Goal: Task Accomplishment & Management: Use online tool/utility

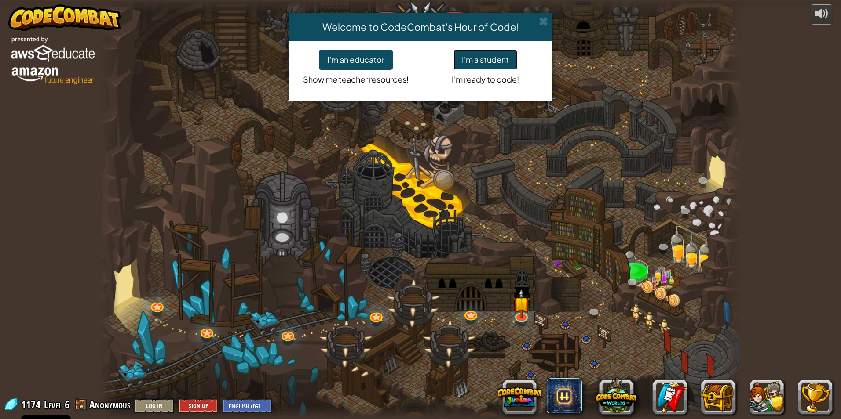
click at [510, 55] on button "I'm a student" at bounding box center [485, 60] width 64 height 20
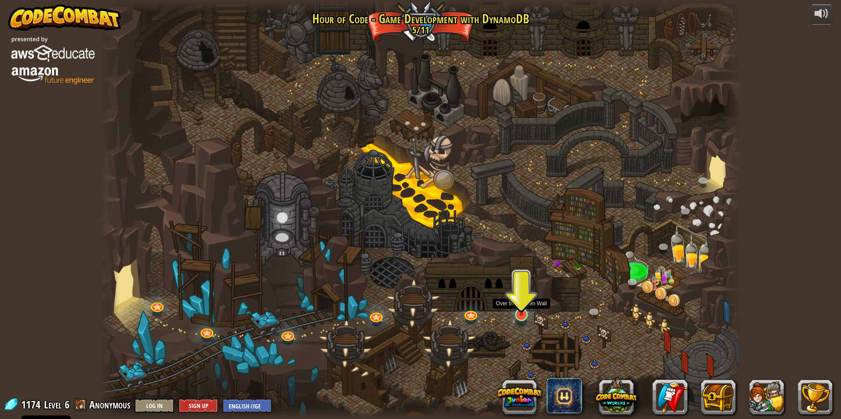
click at [528, 310] on img at bounding box center [521, 297] width 17 height 40
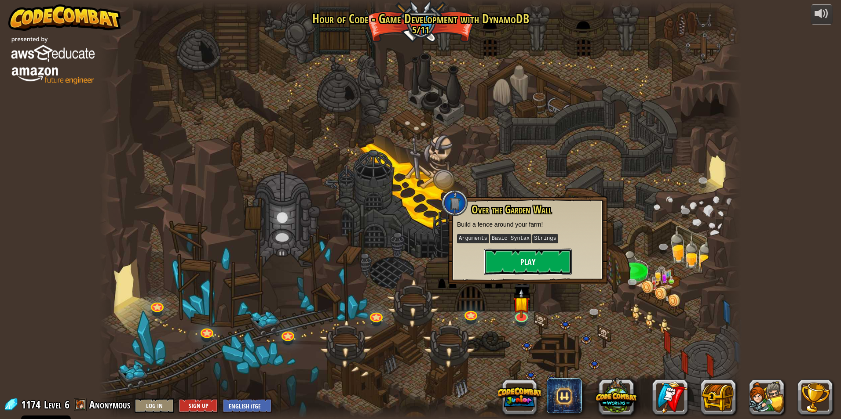
click at [524, 263] on button "Play" at bounding box center [528, 262] width 88 height 26
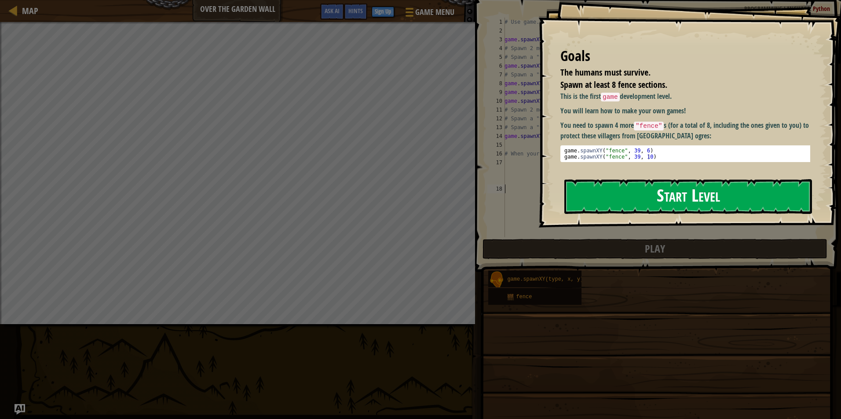
click at [658, 192] on button "Start Level" at bounding box center [687, 196] width 247 height 35
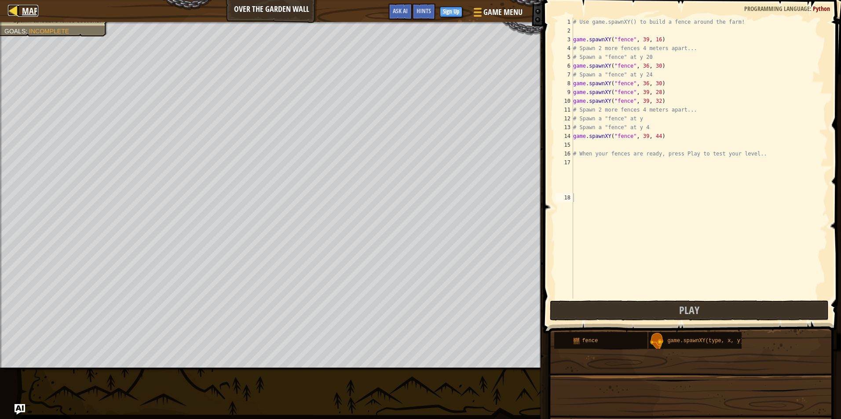
click at [12, 5] on div at bounding box center [13, 10] width 11 height 11
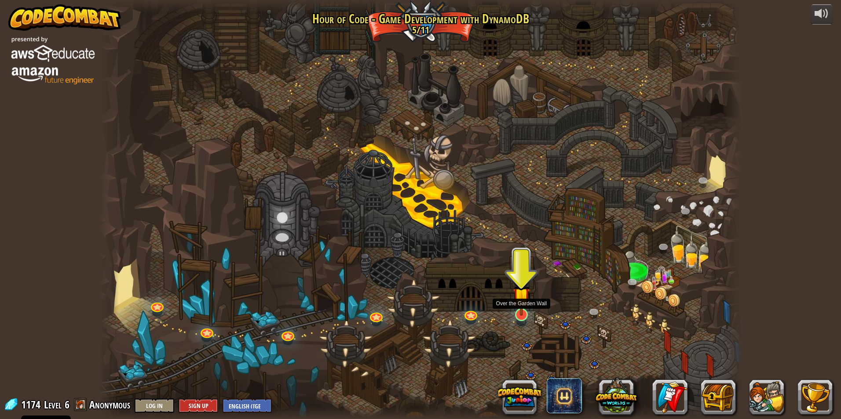
click at [519, 311] on img at bounding box center [521, 297] width 17 height 40
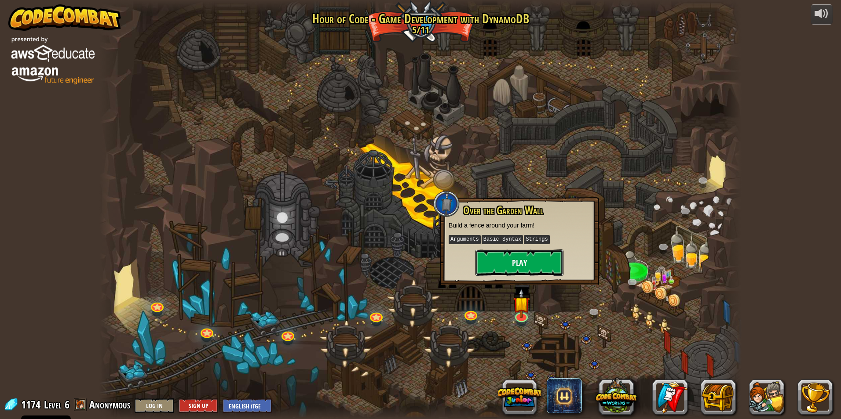
click at [553, 262] on button "Play" at bounding box center [519, 263] width 88 height 26
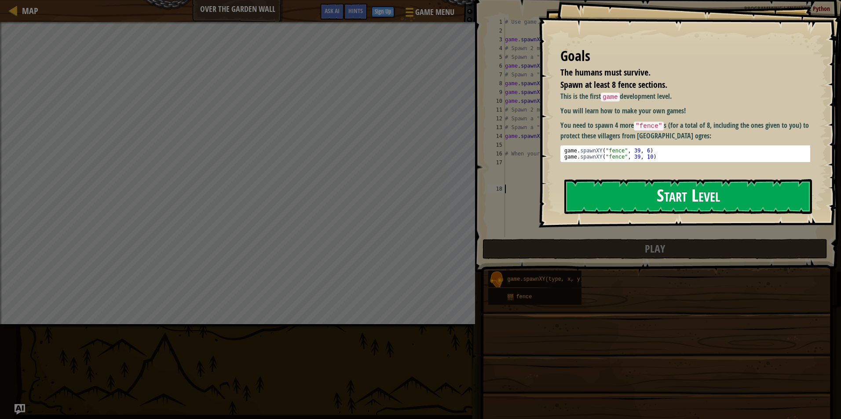
click at [594, 209] on button "Start Level" at bounding box center [687, 196] width 247 height 35
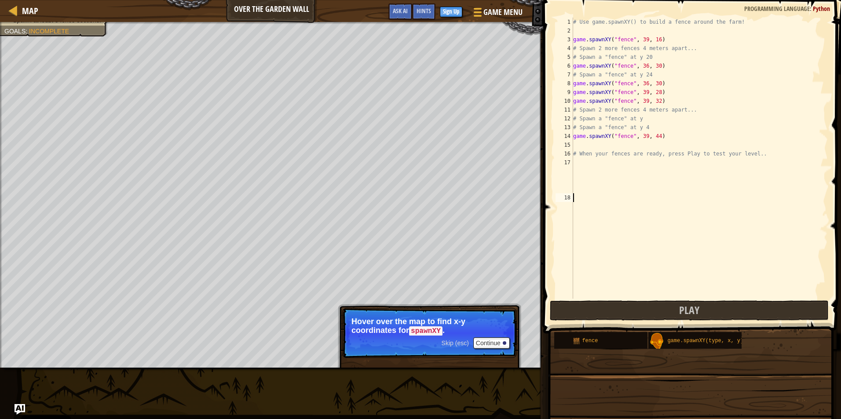
click at [0, 9] on html "Cookie Policy CodeCombat uses a few essential and non-essential cookies. Privac…" at bounding box center [420, 4] width 841 height 9
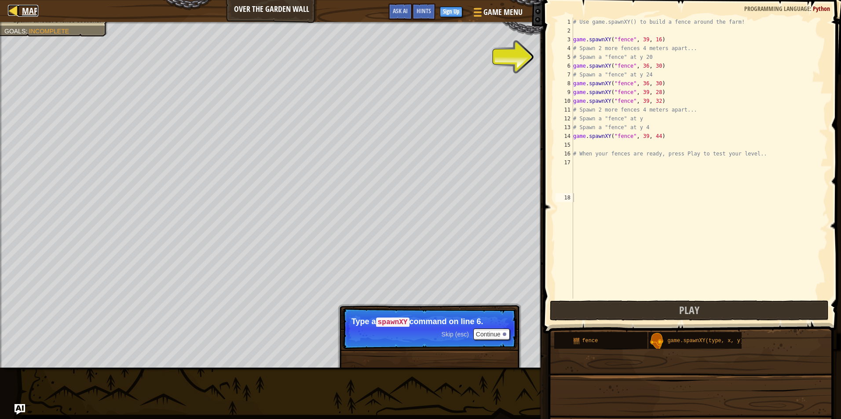
click at [18, 12] on div at bounding box center [13, 10] width 11 height 11
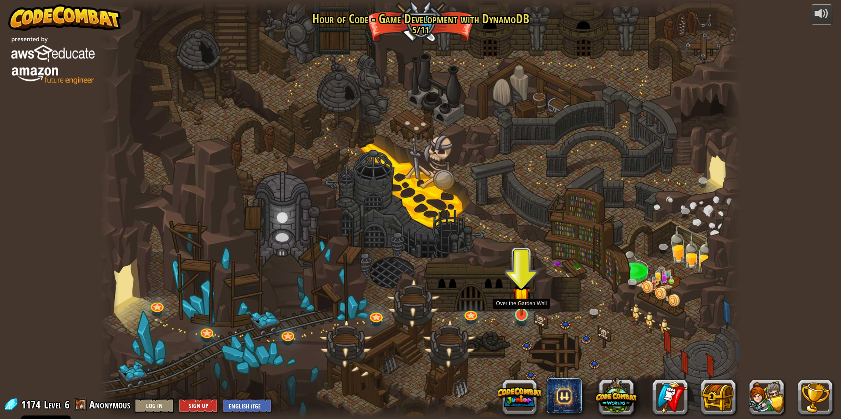
click at [527, 312] on img at bounding box center [521, 297] width 17 height 40
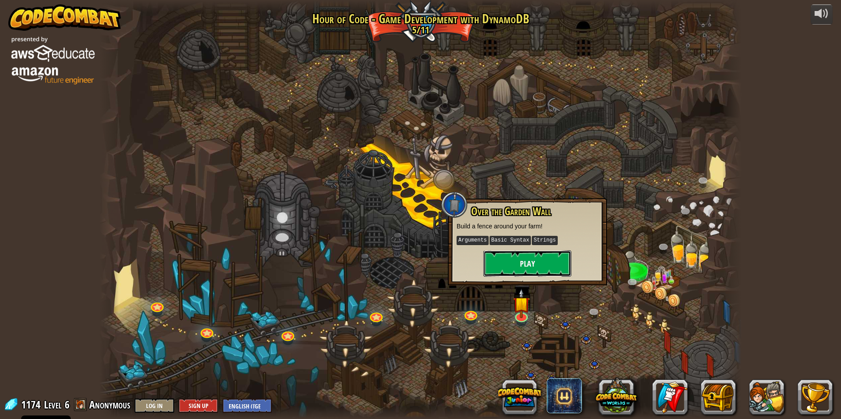
click at [546, 258] on button "Play" at bounding box center [527, 264] width 88 height 26
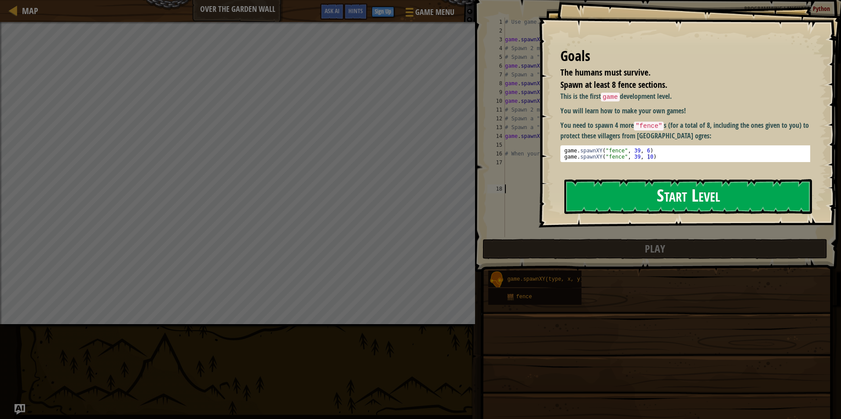
click at [772, 200] on button "Start Level" at bounding box center [687, 196] width 247 height 35
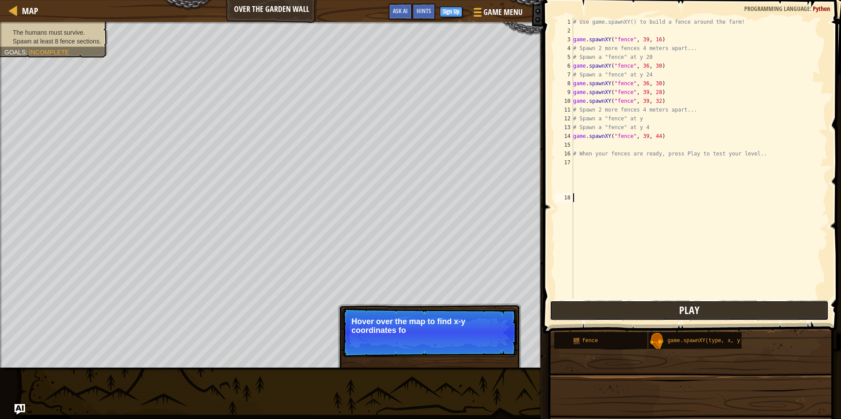
click at [659, 307] on button "Play" at bounding box center [689, 311] width 279 height 20
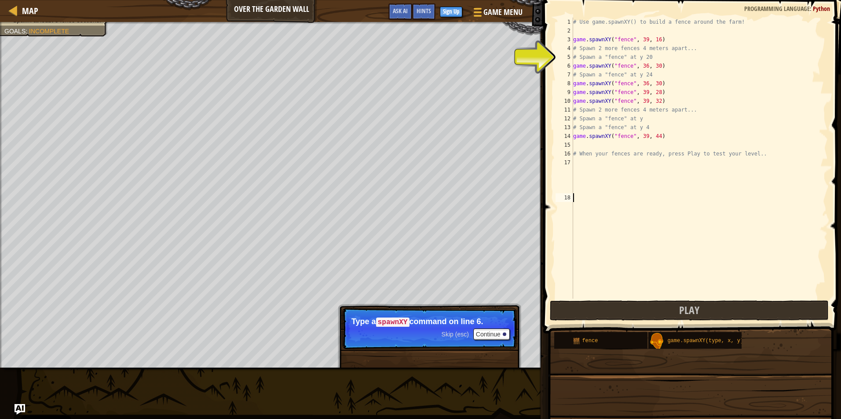
click at [0, 9] on html "Cookie Policy CodeCombat uses a few essential and non-essential cookies. Privac…" at bounding box center [420, 4] width 841 height 9
click at [683, 305] on span "Play" at bounding box center [689, 310] width 20 height 14
click at [666, 304] on button "Play" at bounding box center [689, 311] width 279 height 20
drag, startPoint x: 397, startPoint y: 218, endPoint x: 44, endPoint y: 375, distance: 386.1
click at [16, 411] on div "Map Over the Garden Wall Game Menu Done Sign Up Hints Ask AI 1 הההההההההההההההה…" at bounding box center [420, 209] width 841 height 419
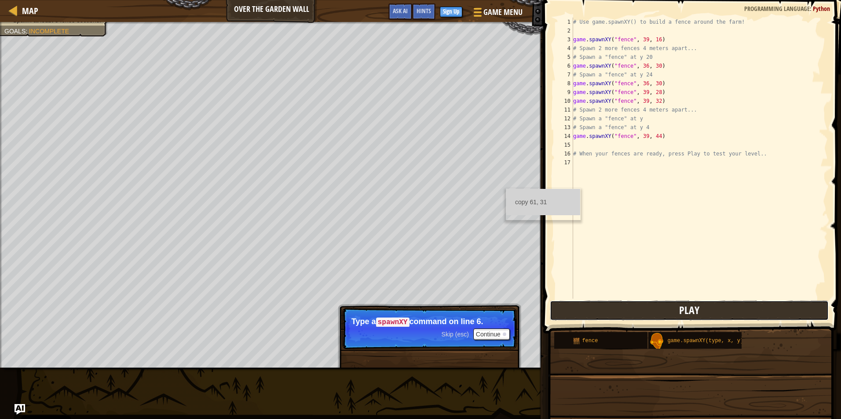
drag, startPoint x: 620, startPoint y: 308, endPoint x: 594, endPoint y: 302, distance: 27.1
click at [594, 302] on button "Play" at bounding box center [689, 311] width 279 height 20
click at [510, 12] on span "Game Menu" at bounding box center [502, 12] width 41 height 12
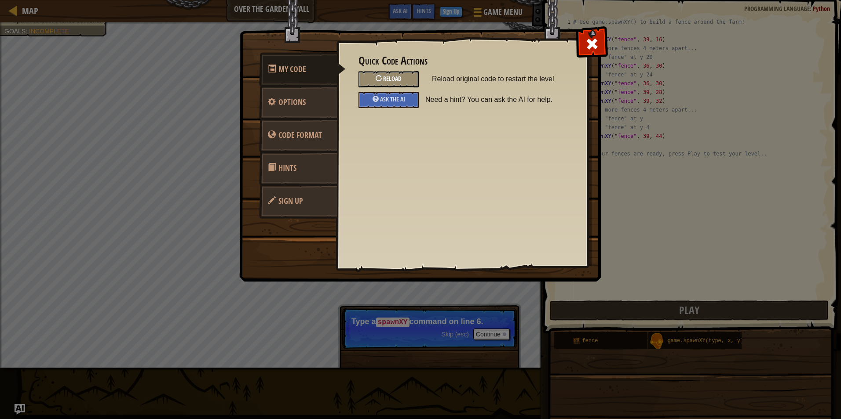
click at [405, 74] on div "Reload" at bounding box center [388, 79] width 60 height 16
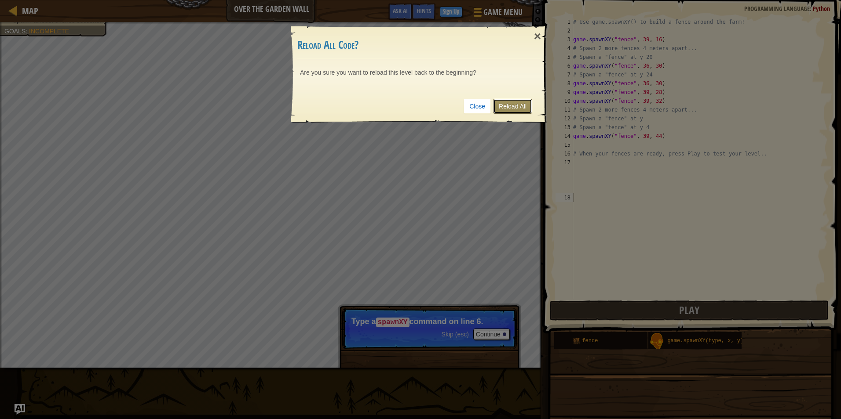
click at [499, 102] on link "Reload All" at bounding box center [512, 106] width 39 height 15
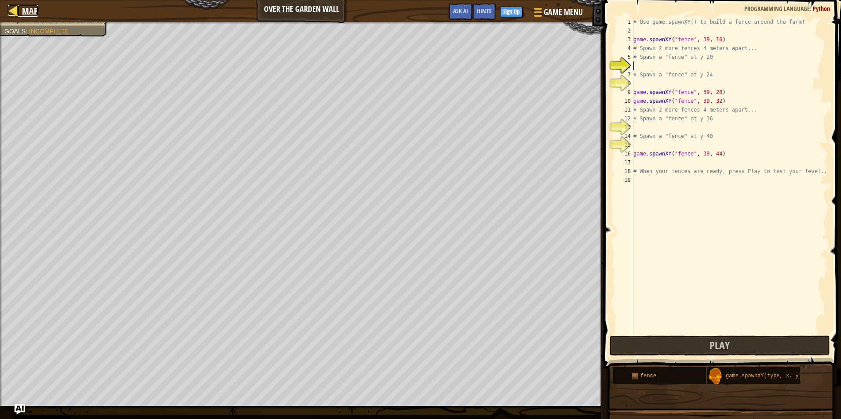
click at [15, 6] on div at bounding box center [13, 10] width 11 height 11
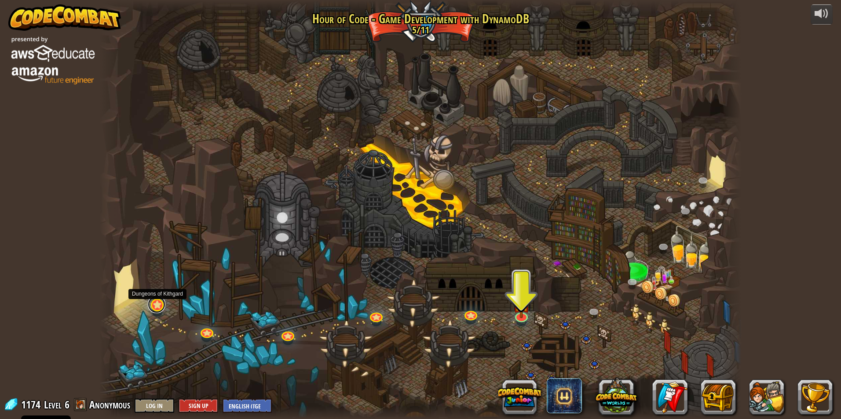
click at [159, 306] on link at bounding box center [157, 305] width 18 height 18
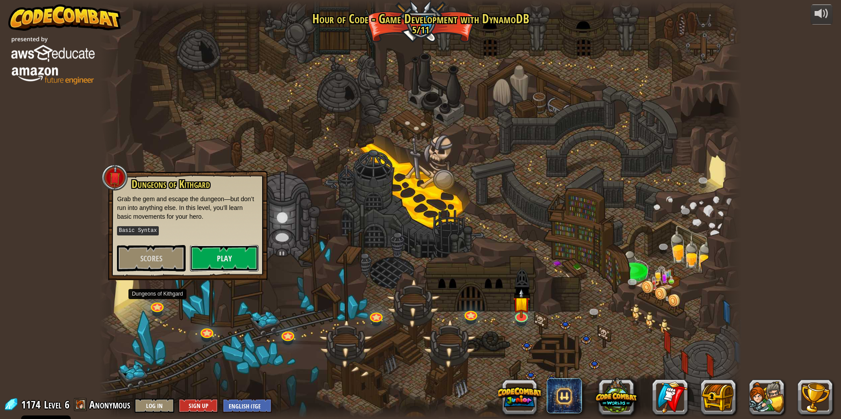
click at [248, 262] on button "Play" at bounding box center [224, 258] width 69 height 26
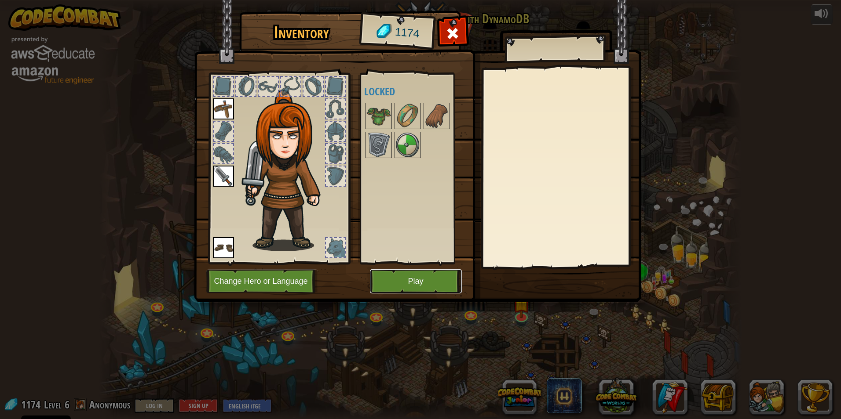
click at [427, 281] on button "Play" at bounding box center [416, 281] width 92 height 24
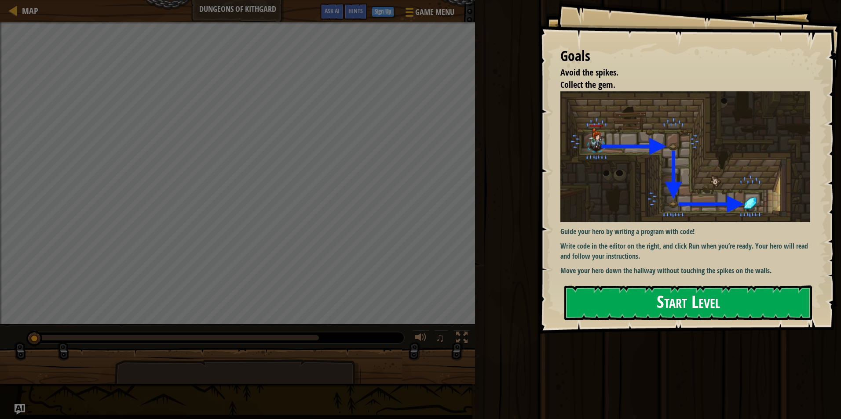
click at [656, 304] on button "Start Level" at bounding box center [687, 303] width 247 height 35
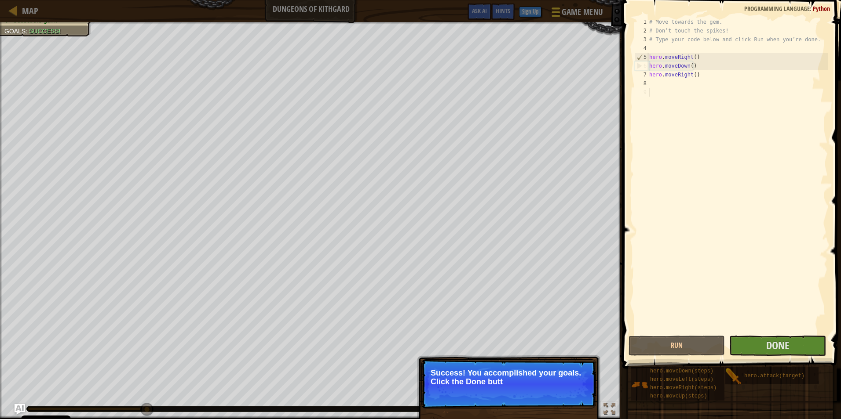
click at [580, 9] on span "Game Menu" at bounding box center [581, 12] width 41 height 12
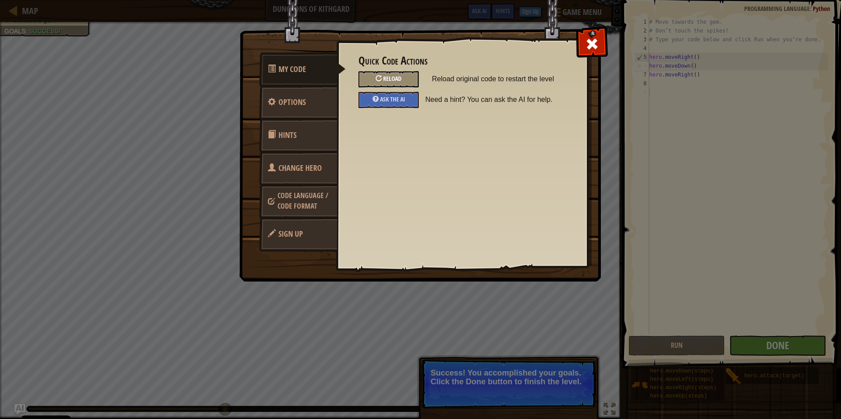
click at [385, 76] on span "Reload" at bounding box center [392, 78] width 18 height 8
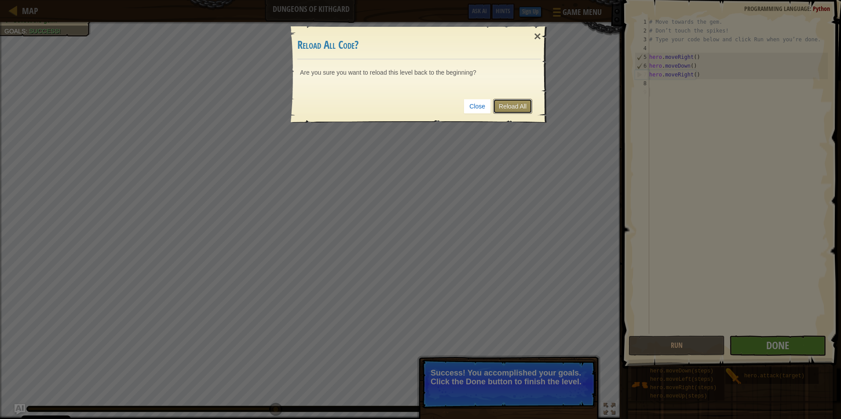
click at [506, 108] on link "Reload All" at bounding box center [512, 106] width 39 height 15
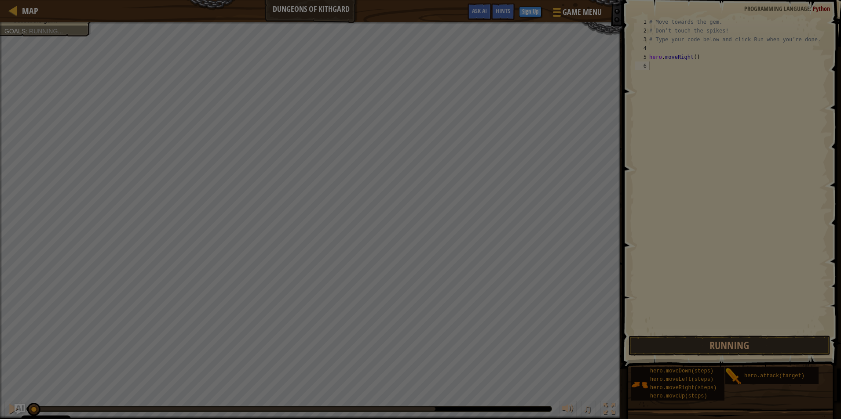
scroll to position [4, 0]
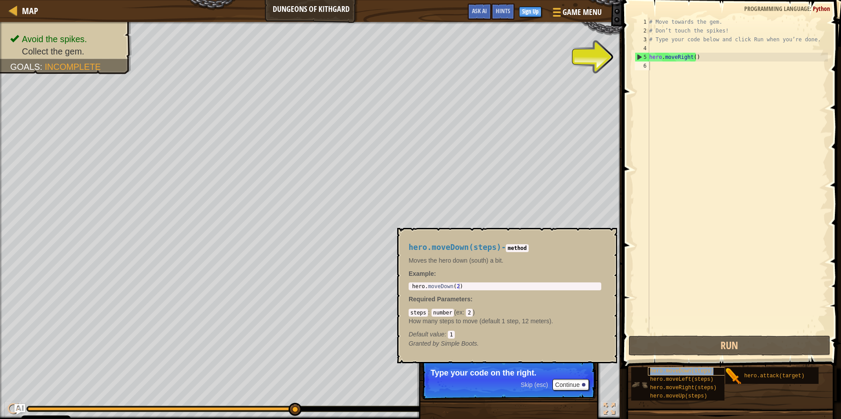
click at [663, 370] on span "hero.moveDown(steps)" at bounding box center [681, 371] width 63 height 6
click at [692, 56] on div "# Move towards the gem. # Don’t touch the spikes! # Type your code below and cl…" at bounding box center [737, 185] width 180 height 334
click at [691, 57] on div "# Move towards the gem. # Don’t touch the spikes! # Type your code below and cl…" at bounding box center [737, 185] width 180 height 334
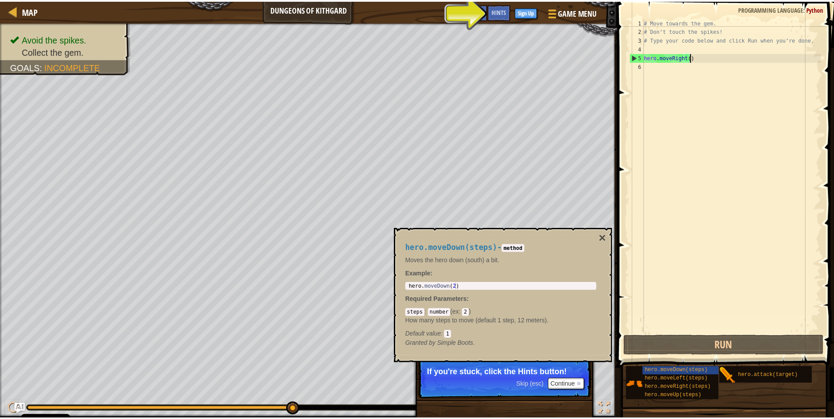
scroll to position [4, 4]
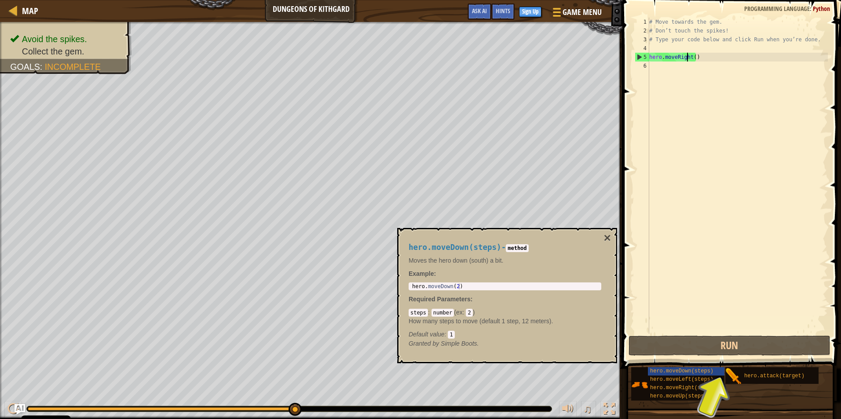
click at [687, 55] on div "# Move towards the gem. # Don’t touch the spikes! # Type your code below and cl…" at bounding box center [737, 185] width 180 height 334
click at [689, 58] on div "# Move towards the gem. # Don’t touch the spikes! # Type your code below and cl…" at bounding box center [737, 176] width 180 height 317
click at [689, 58] on div "# Move towards the gem. # Don’t touch the spikes! # Type your code below and cl…" at bounding box center [737, 185] width 180 height 334
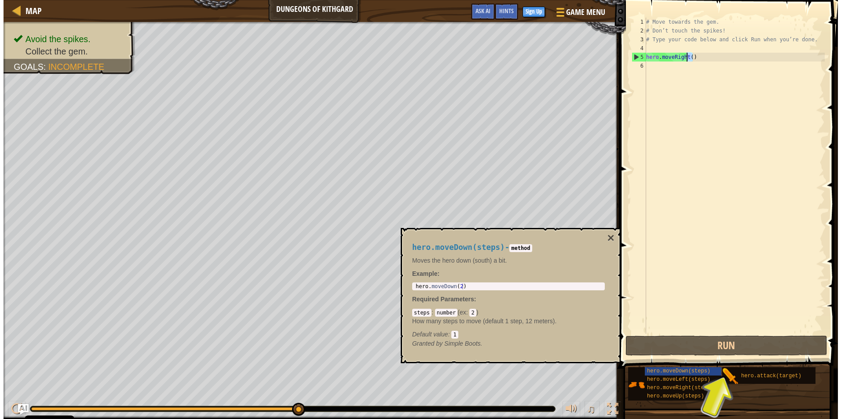
scroll to position [4, 1]
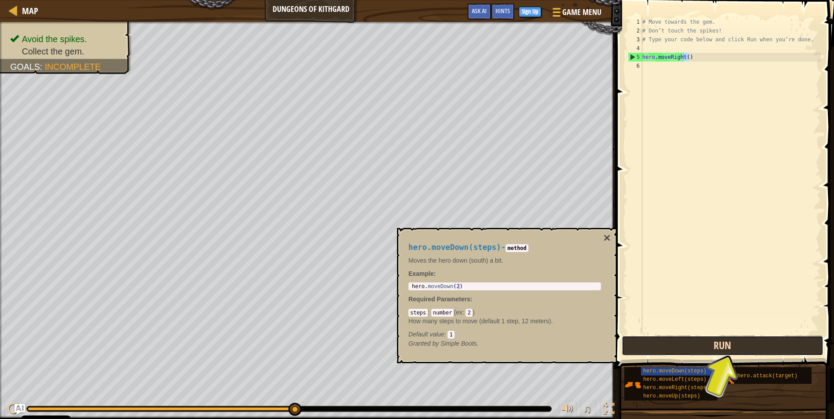
drag, startPoint x: 678, startPoint y: 79, endPoint x: 684, endPoint y: 343, distance: 264.3
click at [684, 343] on button "Run" at bounding box center [723, 346] width 202 height 20
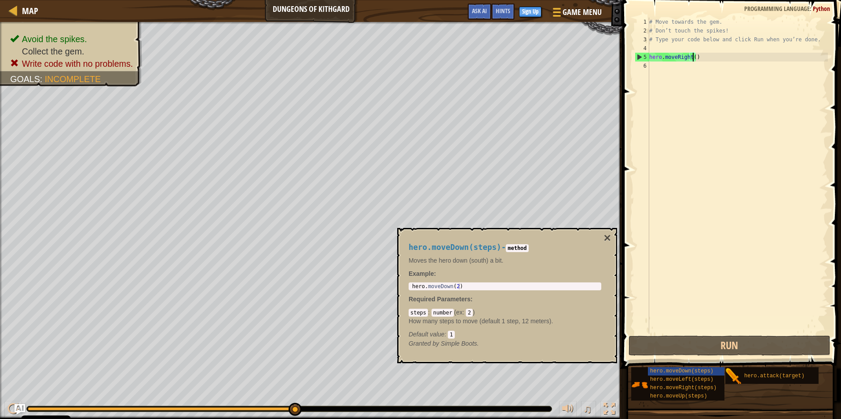
click at [694, 58] on div "# Move towards the gem. # Don’t touch the spikes! # Type your code below and cl…" at bounding box center [737, 185] width 180 height 334
type textarea "hero.moveRight(1)"
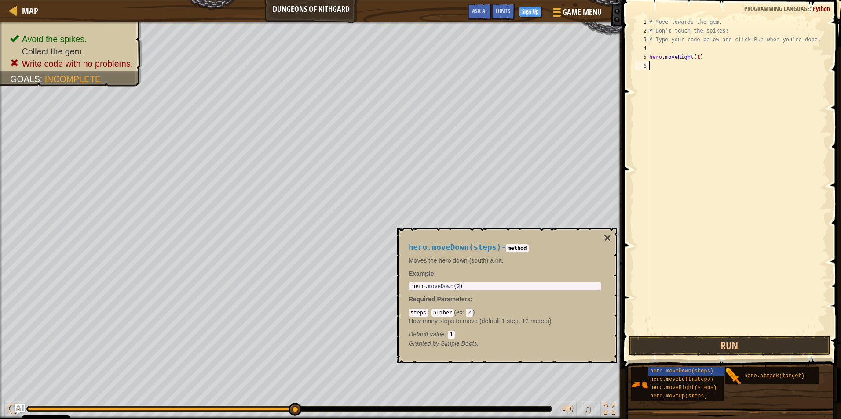
click at [644, 66] on div "6" at bounding box center [641, 66] width 15 height 9
type textarea "h"
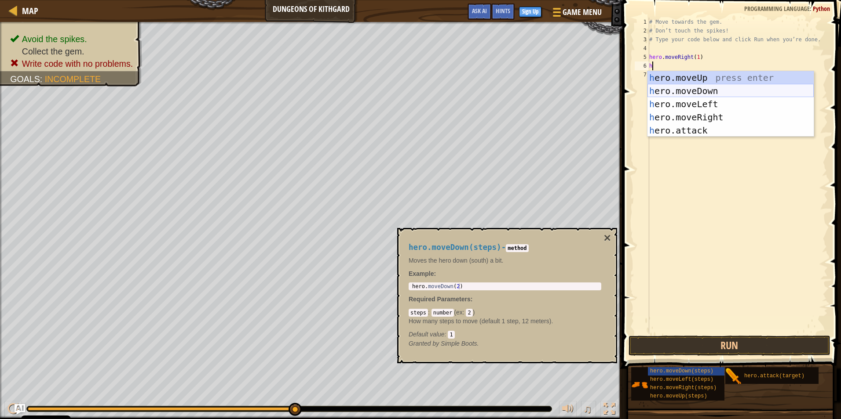
click at [662, 91] on div "h ero.moveUp press enter h ero.moveDown press enter h ero.moveLeft press enter …" at bounding box center [730, 117] width 166 height 92
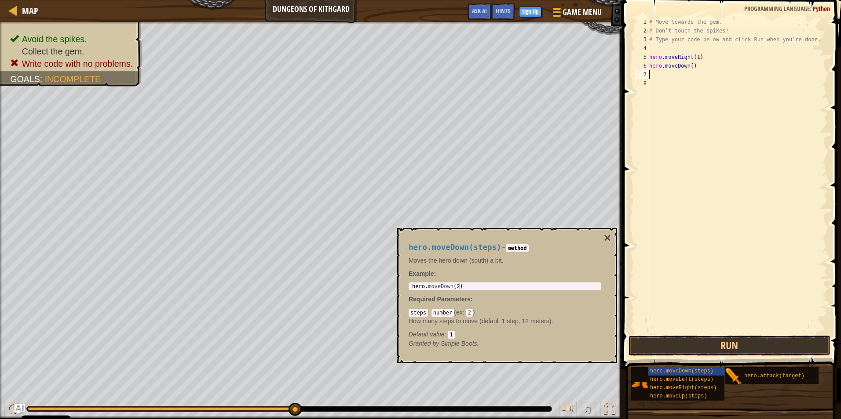
click at [653, 76] on div "# Move towards the gem. # Don’t touch the spikes! # Type your code below and cl…" at bounding box center [737, 185] width 180 height 334
type textarea "h"
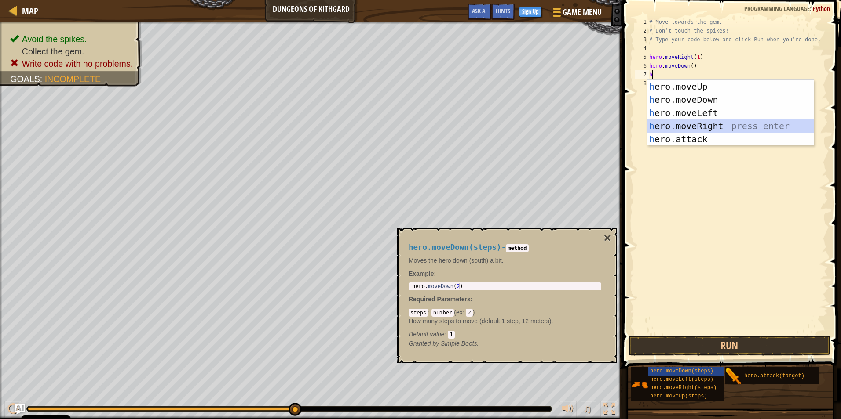
click at [695, 123] on div "h ero.moveUp press enter h ero.moveDown press enter h ero.moveLeft press enter …" at bounding box center [730, 126] width 166 height 92
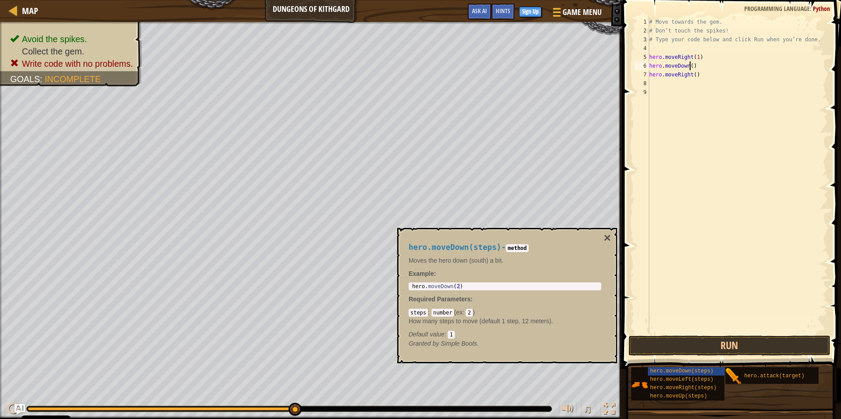
click at [689, 66] on div "# Move towards the gem. # Don’t touch the spikes! # Type your code below and cl…" at bounding box center [737, 185] width 180 height 334
click at [691, 74] on div "# Move towards the gem. # Don’t touch the spikes! # Type your code below and cl…" at bounding box center [737, 185] width 180 height 334
type textarea "hero.moveRight(1)"
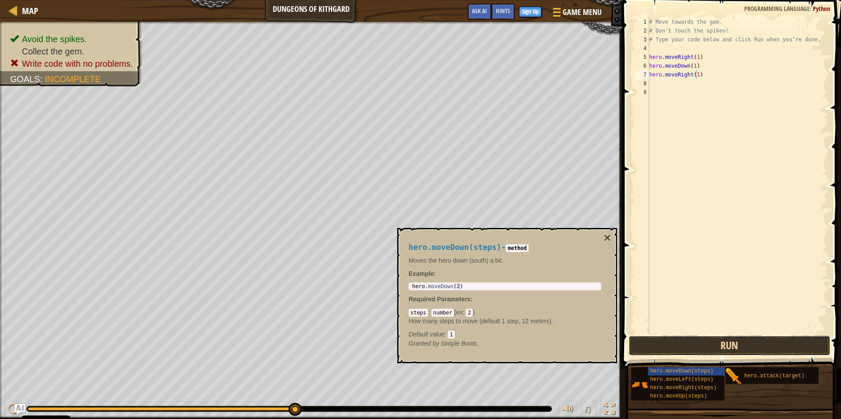
click at [668, 338] on button "Run" at bounding box center [729, 346] width 202 height 20
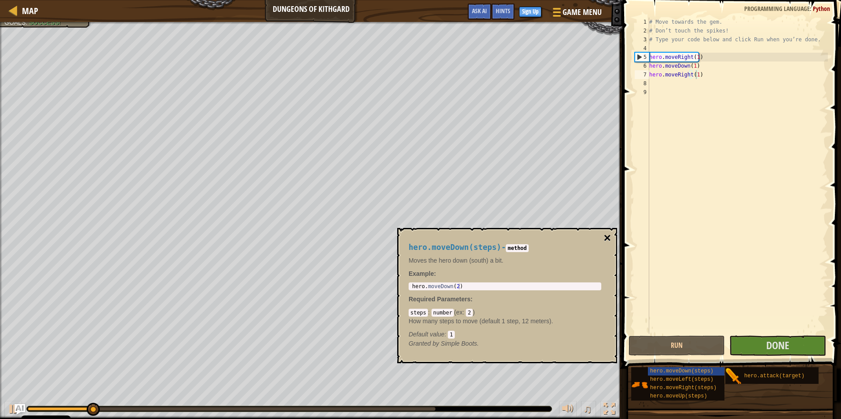
click at [607, 235] on button "×" at bounding box center [607, 238] width 7 height 12
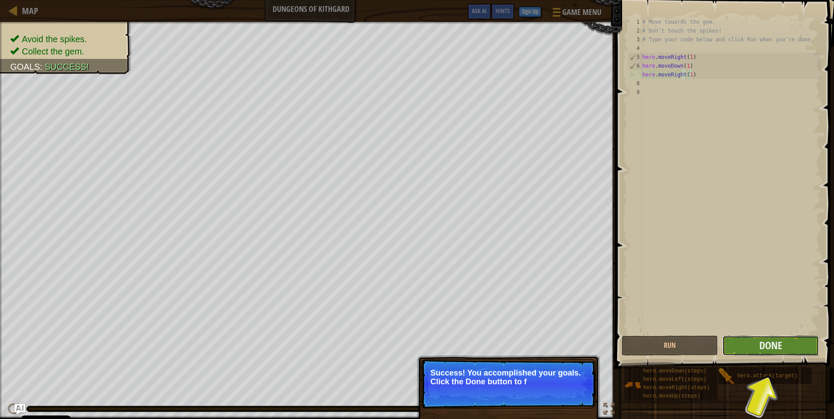
click at [764, 342] on button "Done" at bounding box center [770, 346] width 96 height 20
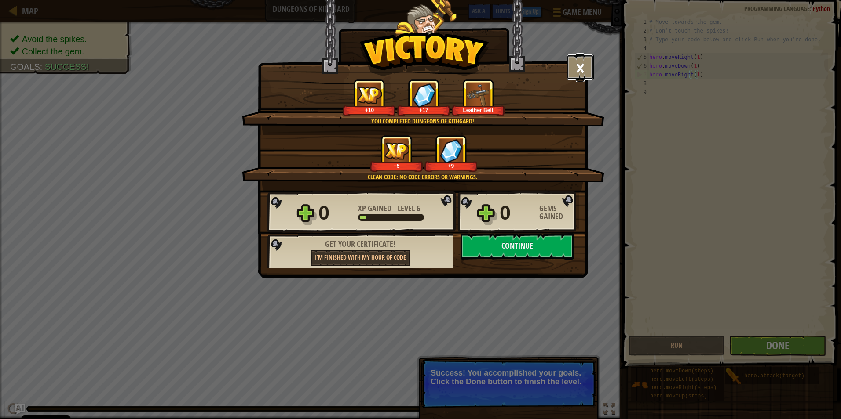
click at [585, 66] on button "×" at bounding box center [579, 67] width 27 height 26
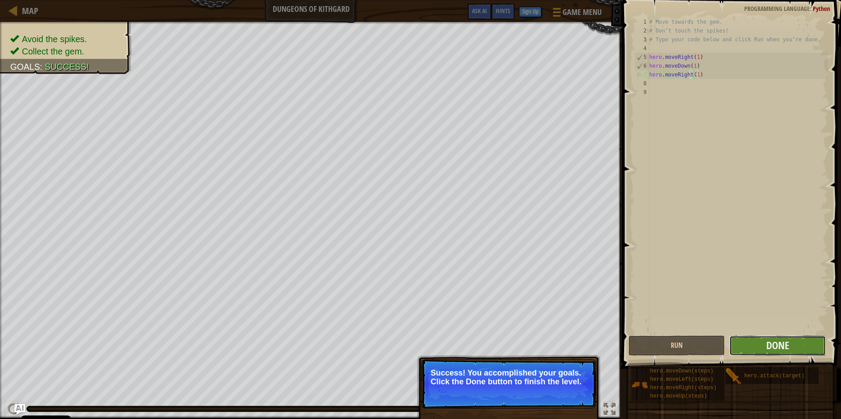
click at [771, 337] on button "Done" at bounding box center [777, 346] width 96 height 20
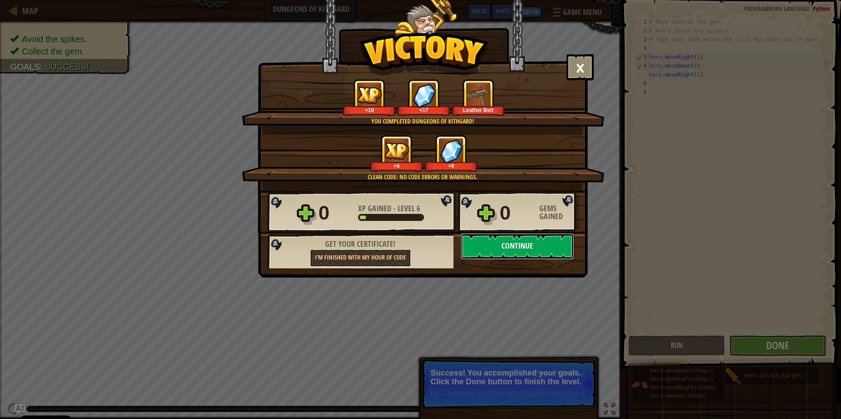
click at [472, 237] on button "Continue" at bounding box center [516, 246] width 113 height 26
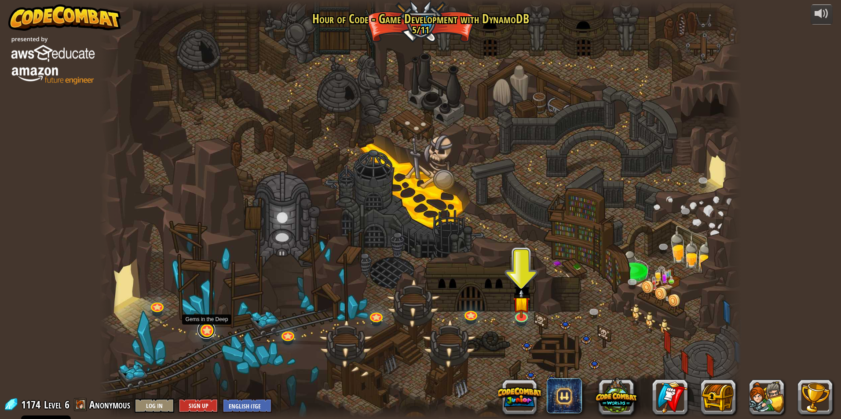
click at [209, 328] on link at bounding box center [206, 330] width 18 height 18
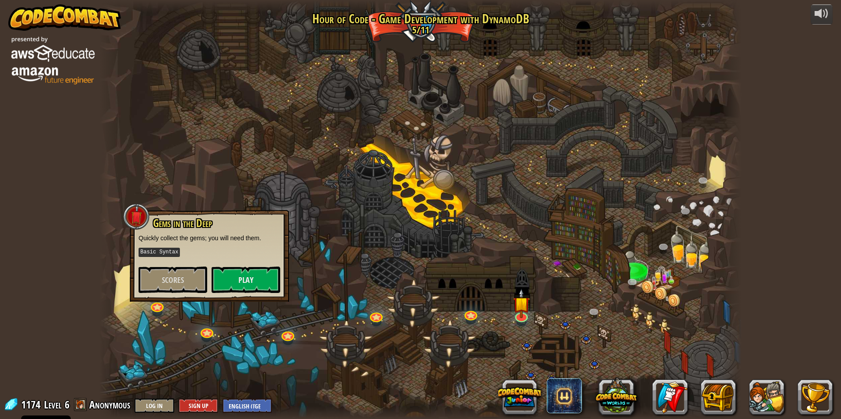
drag, startPoint x: 250, startPoint y: 265, endPoint x: 250, endPoint y: 270, distance: 4.8
click at [250, 266] on div "Gems in the Deep Quickly collect the gems; you will need them. Basic Syntax Sco…" at bounding box center [209, 256] width 142 height 76
click at [249, 282] on button "Play" at bounding box center [245, 280] width 69 height 26
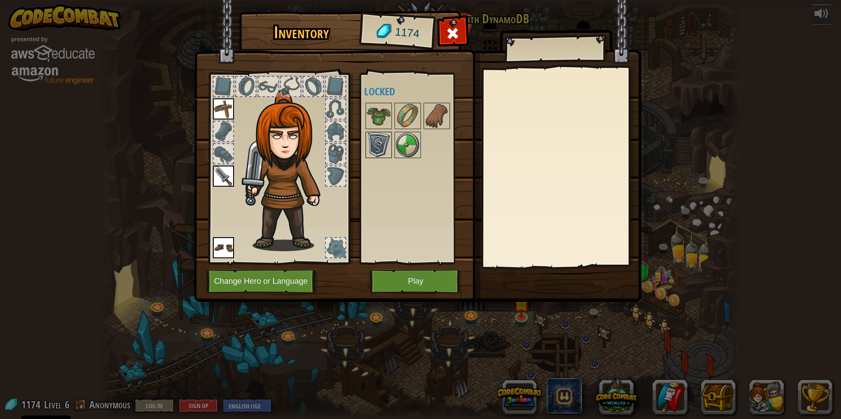
click at [384, 137] on img at bounding box center [378, 145] width 25 height 25
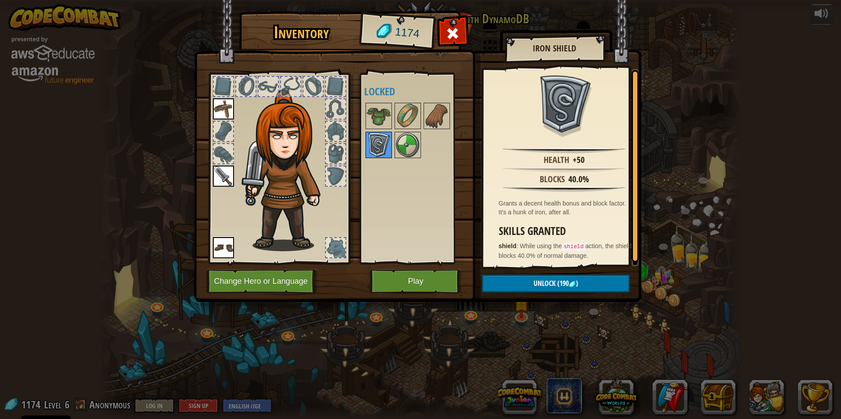
click at [375, 150] on img at bounding box center [378, 145] width 25 height 25
click at [448, 31] on span at bounding box center [452, 33] width 14 height 14
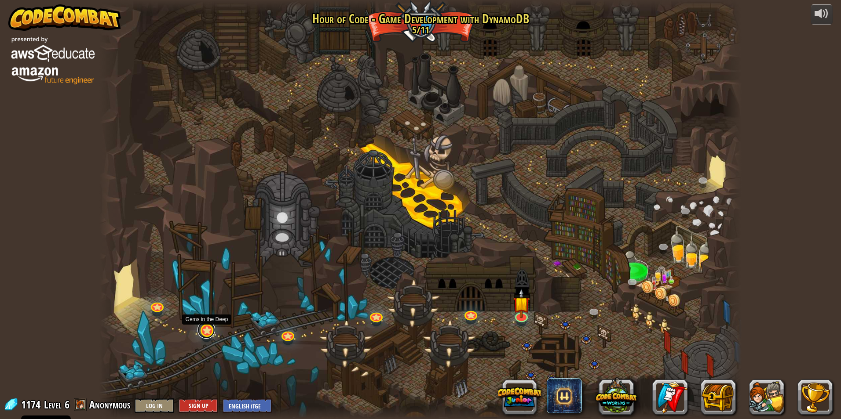
click at [207, 330] on link at bounding box center [206, 330] width 18 height 18
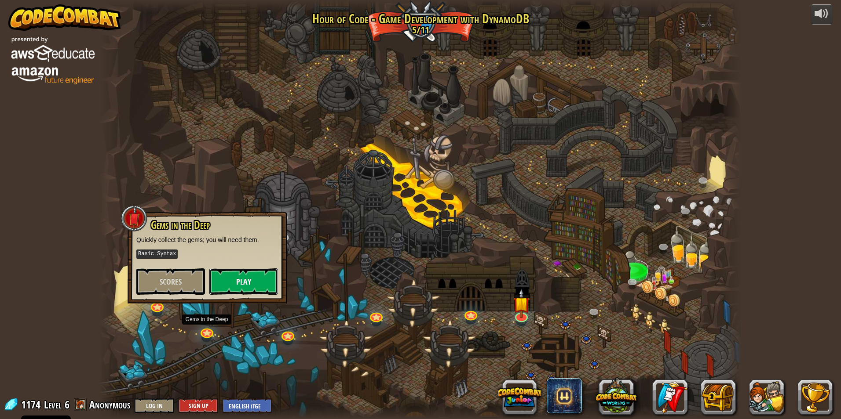
click at [234, 277] on button "Play" at bounding box center [243, 282] width 69 height 26
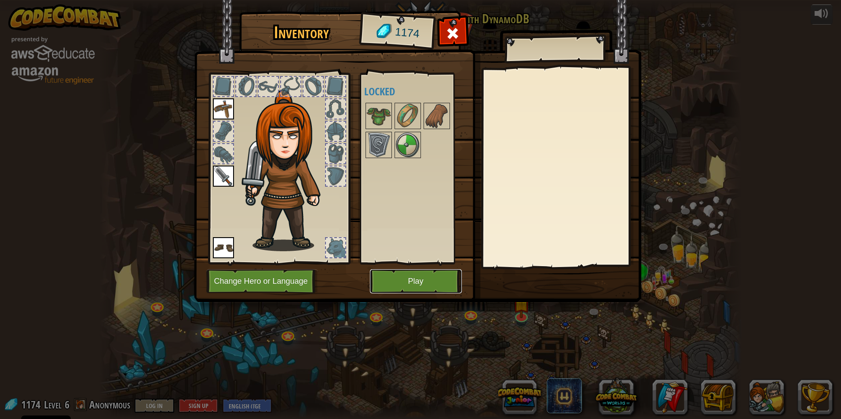
click at [418, 276] on button "Play" at bounding box center [416, 281] width 92 height 24
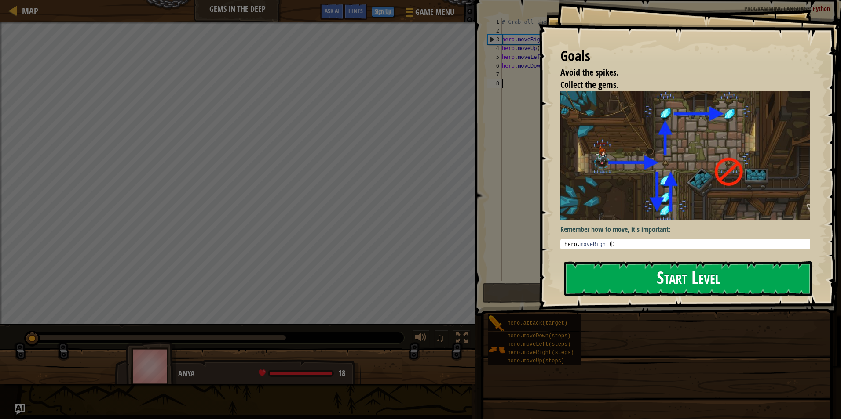
click at [624, 266] on button "Start Level" at bounding box center [687, 279] width 247 height 35
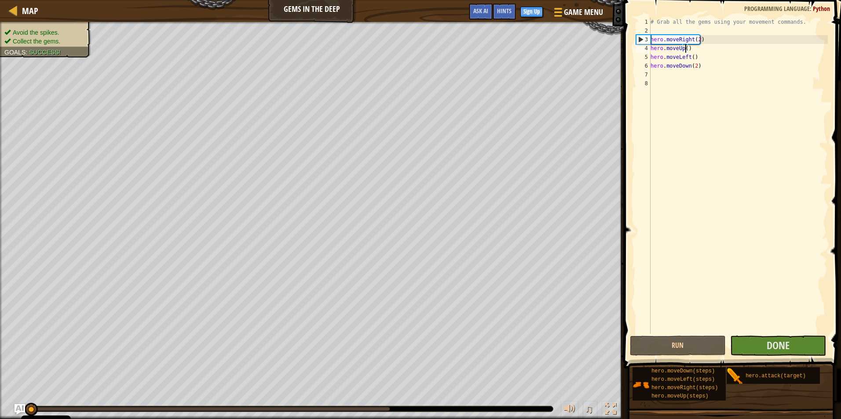
click at [684, 51] on div "# Grab all the gems using your movement commands. hero . moveRight ( 2 ) hero .…" at bounding box center [737, 185] width 179 height 334
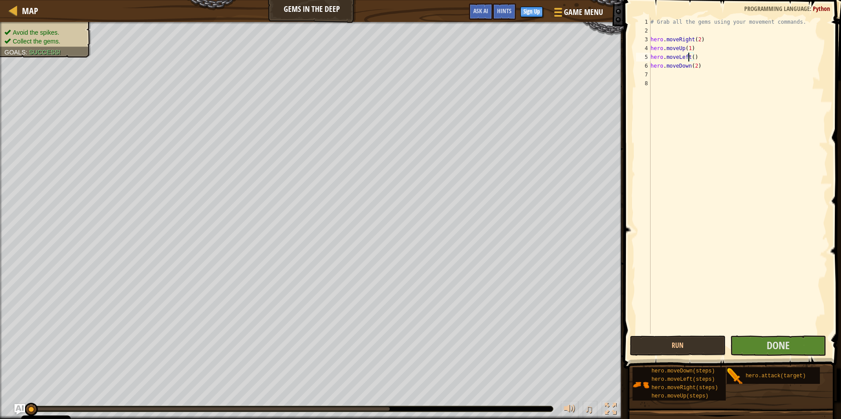
click at [689, 57] on div "# Grab all the gems using your movement commands. hero . moveRight ( 2 ) hero .…" at bounding box center [737, 185] width 179 height 334
click at [691, 56] on div "# Grab all the gems using your movement commands. hero . moveRight ( 2 ) hero .…" at bounding box center [737, 185] width 179 height 334
type textarea "hero.moveLeft(1)"
click at [776, 340] on span "Done" at bounding box center [777, 345] width 23 height 14
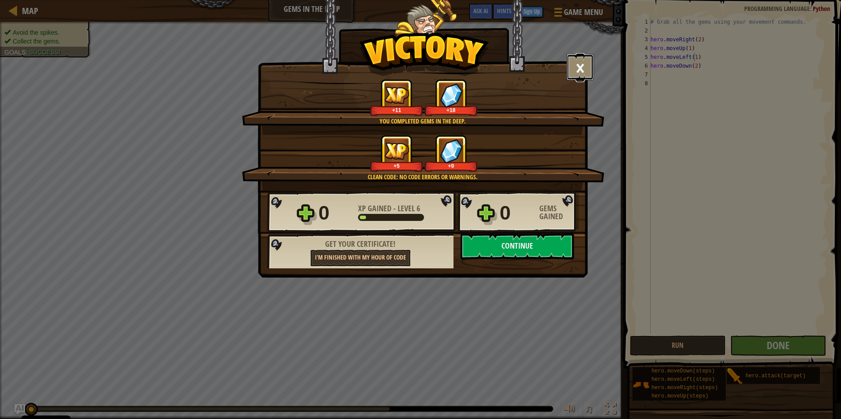
drag, startPoint x: 574, startPoint y: 63, endPoint x: 605, endPoint y: 168, distance: 109.6
click at [578, 72] on button "×" at bounding box center [579, 67] width 27 height 26
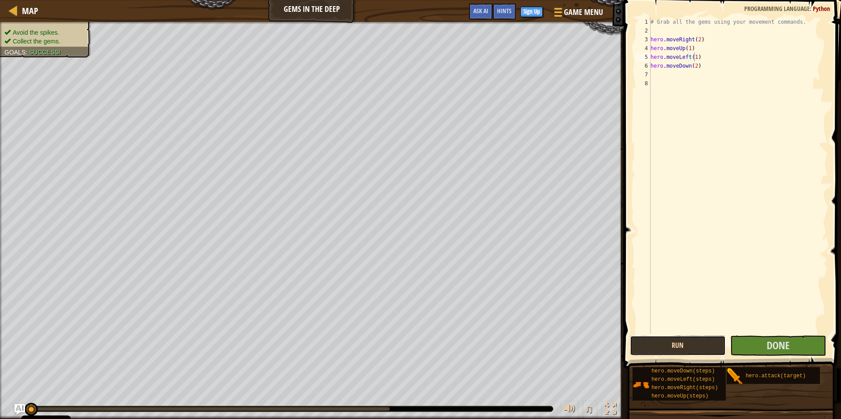
click at [663, 340] on button "Run" at bounding box center [678, 346] width 96 height 20
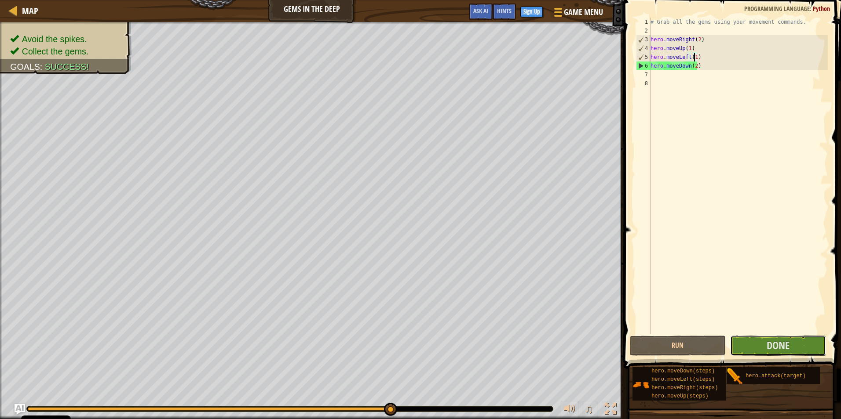
click at [753, 335] on div "hero.moveLeft(1) 1 2 3 4 5 6 7 8 # Grab all the gems using your movement comman…" at bounding box center [731, 201] width 220 height 395
drag, startPoint x: 783, startPoint y: 339, endPoint x: 774, endPoint y: 337, distance: 9.4
click at [774, 337] on button "Done" at bounding box center [778, 346] width 96 height 20
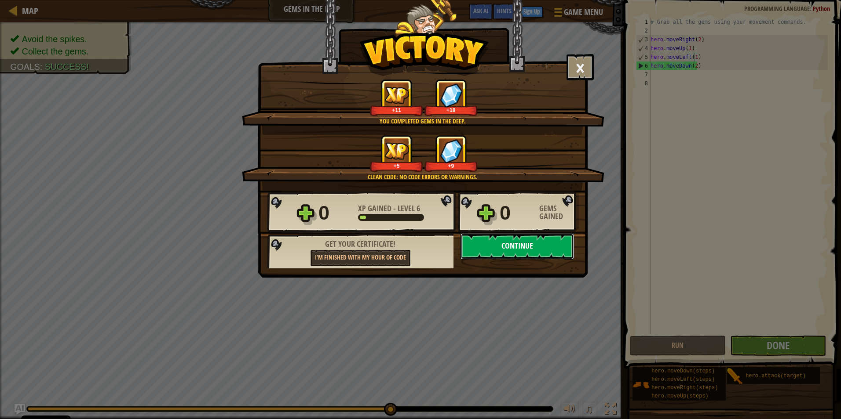
click at [481, 245] on button "Continue" at bounding box center [516, 246] width 113 height 26
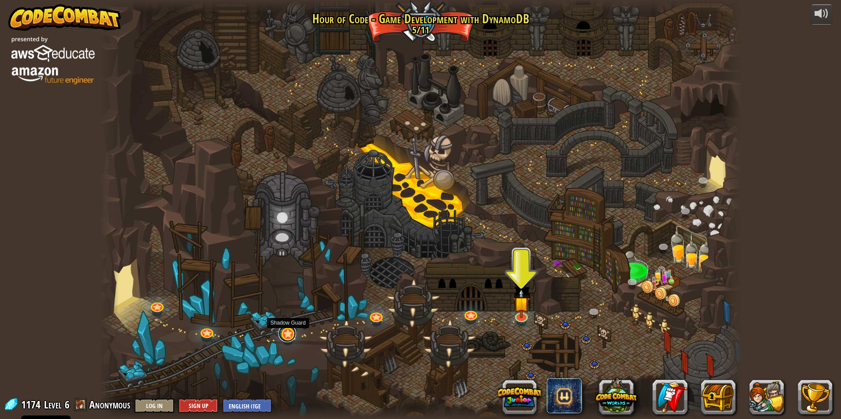
click at [290, 329] on link at bounding box center [287, 334] width 18 height 18
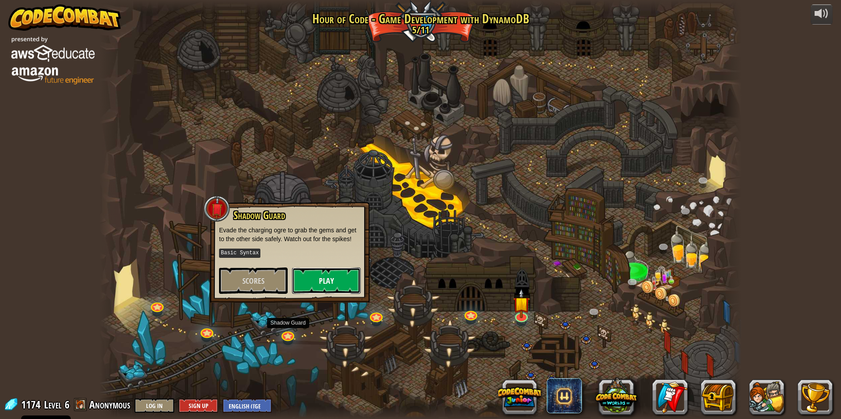
click at [320, 275] on button "Play" at bounding box center [326, 281] width 69 height 26
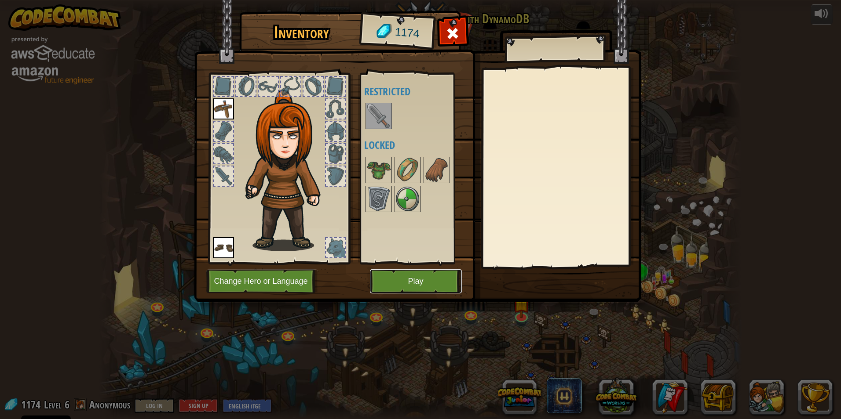
click at [414, 272] on button "Play" at bounding box center [416, 281] width 92 height 24
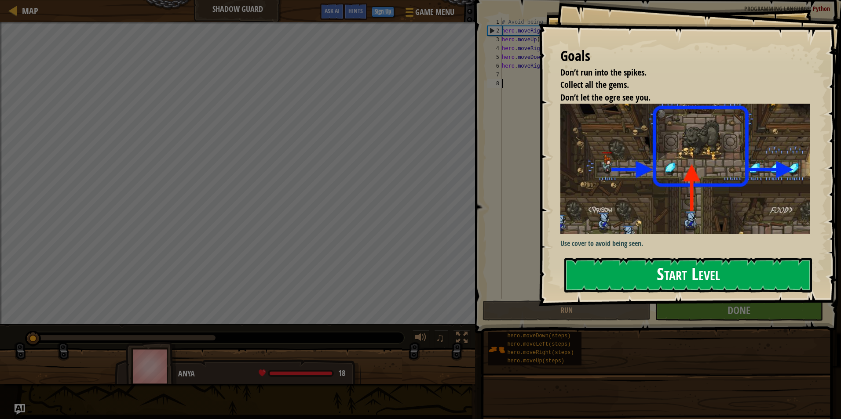
click at [623, 265] on button "Start Level" at bounding box center [687, 275] width 247 height 35
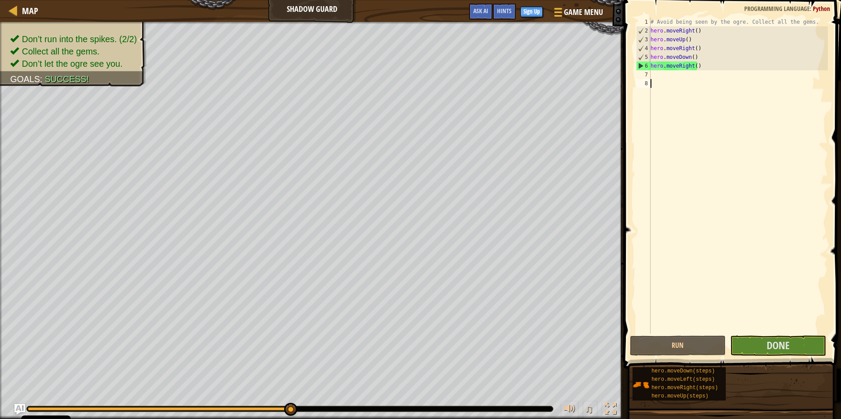
click at [694, 29] on div "# Avoid being seen by the ogre. Collect all the gems. hero . moveRight ( ) hero…" at bounding box center [737, 185] width 179 height 334
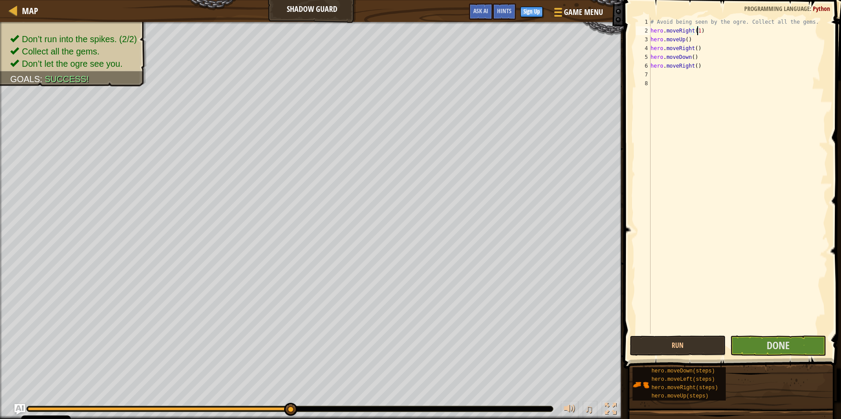
click at [685, 39] on div "# Avoid being seen by the ogre. Collect all the gems. hero . moveRight ( 1 ) he…" at bounding box center [737, 185] width 179 height 334
click at [692, 47] on div "# Avoid being seen by the ogre. Collect all the gems. hero . moveRight ( 1 ) he…" at bounding box center [737, 185] width 179 height 334
click at [694, 46] on div "# Avoid being seen by the ogre. Collect all the gems. hero . moveRight ( 1 ) he…" at bounding box center [737, 185] width 179 height 334
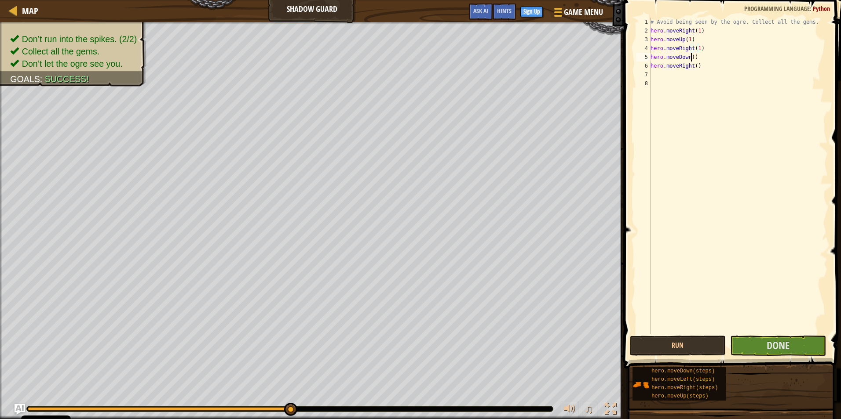
click at [691, 58] on div "# Avoid being seen by the ogre. Collect all the gems. hero . moveRight ( 1 ) he…" at bounding box center [737, 185] width 179 height 334
click at [693, 63] on div "# Avoid being seen by the ogre. Collect all the gems. hero . moveRight ( 1 ) he…" at bounding box center [737, 185] width 179 height 334
type textarea "hero.moveRight(1)"
click at [638, 336] on button "Run" at bounding box center [678, 346] width 96 height 20
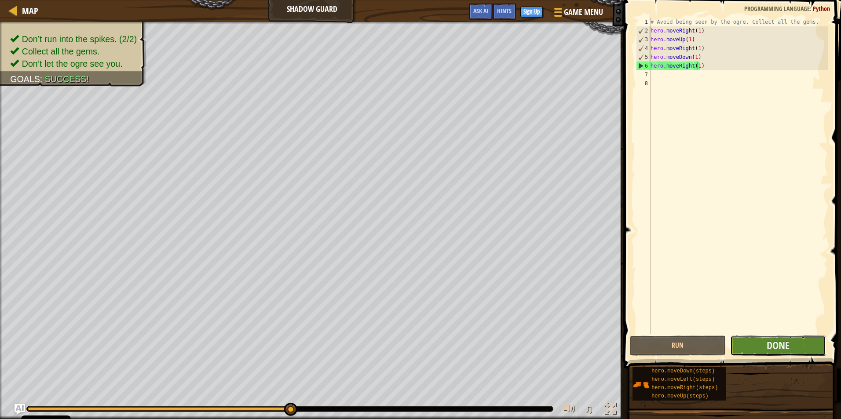
click at [802, 338] on button "Done" at bounding box center [778, 346] width 96 height 20
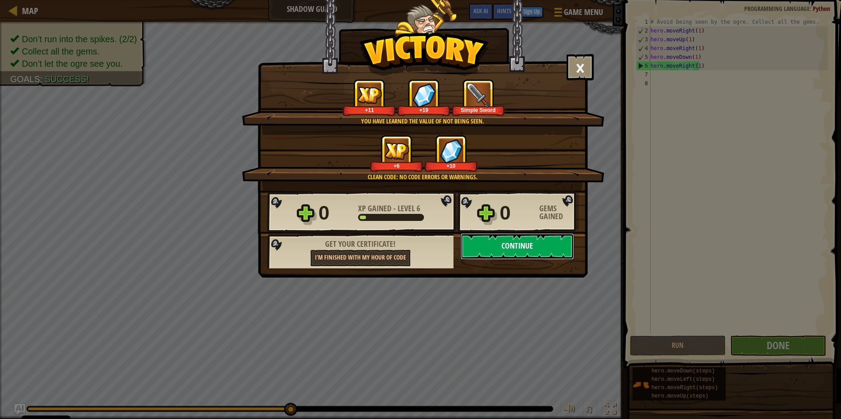
click at [502, 250] on button "Continue" at bounding box center [516, 246] width 113 height 26
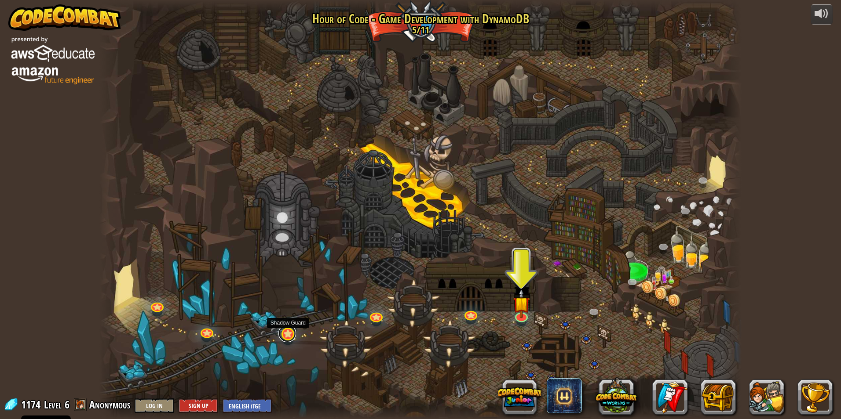
click at [282, 331] on link at bounding box center [287, 334] width 18 height 18
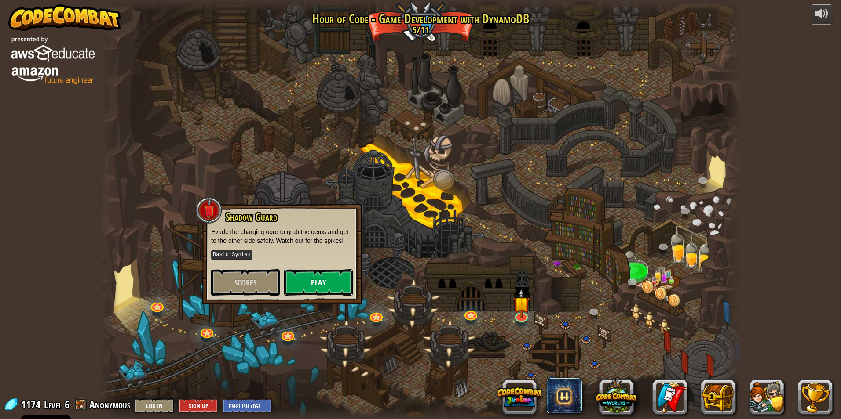
click at [309, 281] on button "Play" at bounding box center [318, 282] width 69 height 26
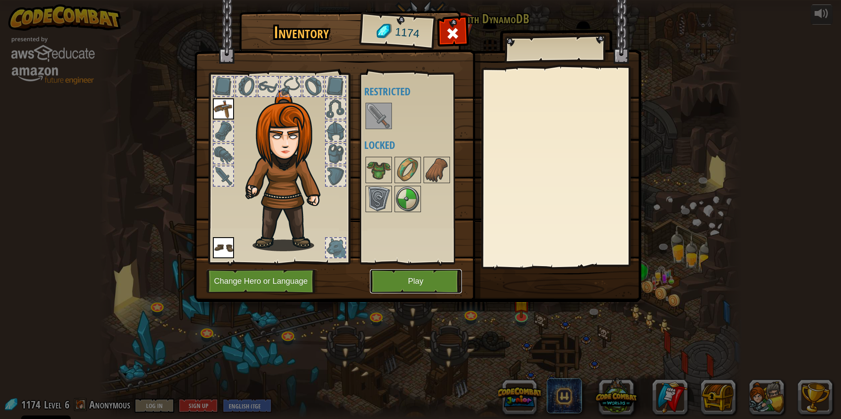
click at [396, 278] on button "Play" at bounding box center [416, 281] width 92 height 24
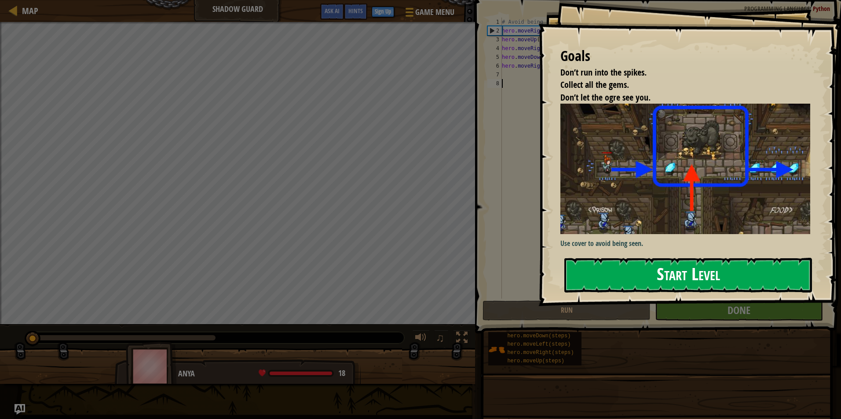
click at [704, 263] on button "Start Level" at bounding box center [687, 275] width 247 height 35
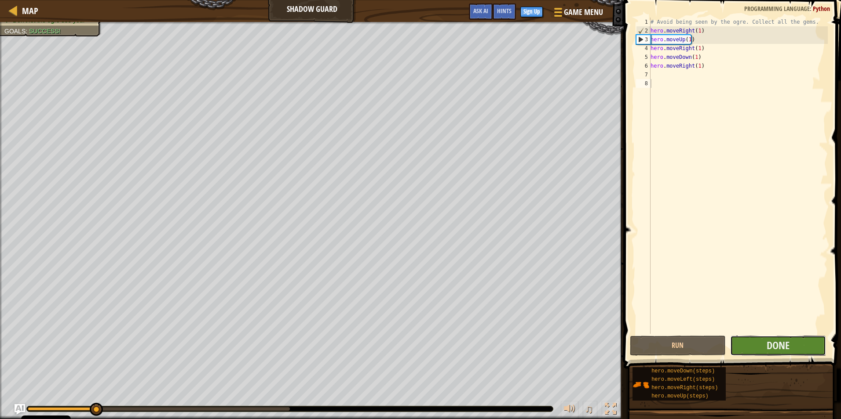
drag, startPoint x: 704, startPoint y: 263, endPoint x: 762, endPoint y: 340, distance: 96.3
click at [762, 340] on button "Done" at bounding box center [778, 346] width 96 height 20
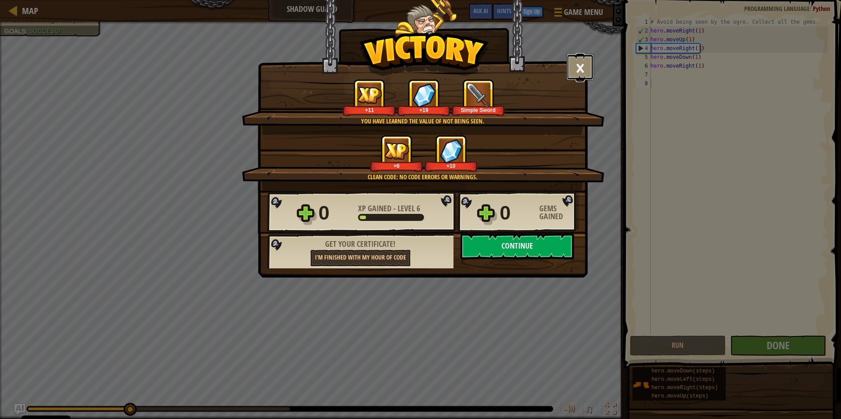
drag, startPoint x: 578, startPoint y: 68, endPoint x: 630, endPoint y: 147, distance: 95.5
click at [584, 79] on button "×" at bounding box center [579, 67] width 27 height 26
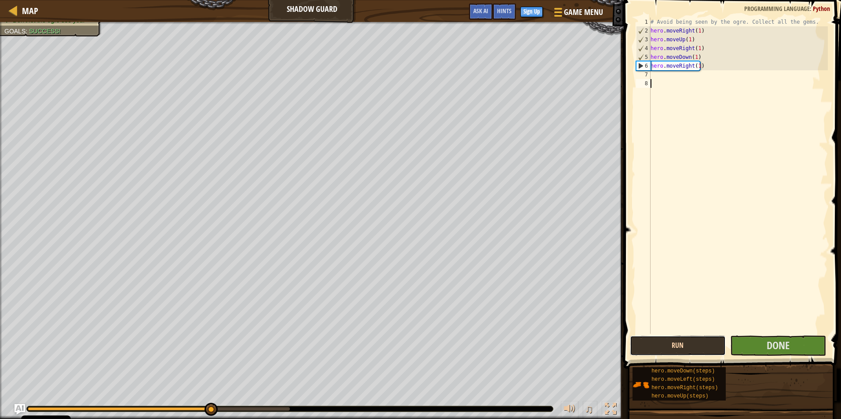
click at [665, 339] on button "Run" at bounding box center [678, 346] width 96 height 20
click at [775, 332] on div "1 2 3 4 5 6 7 8 # Avoid being seen by the ogre. Collect all the gems. hero . mo…" at bounding box center [731, 201] width 220 height 395
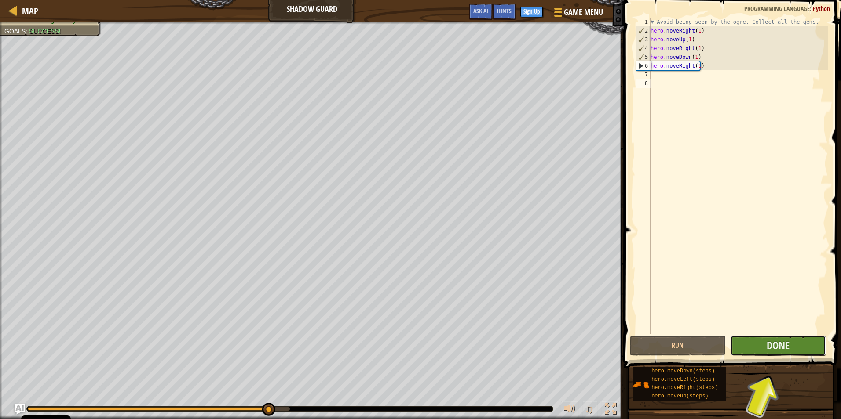
click at [761, 342] on button "Done" at bounding box center [778, 346] width 96 height 20
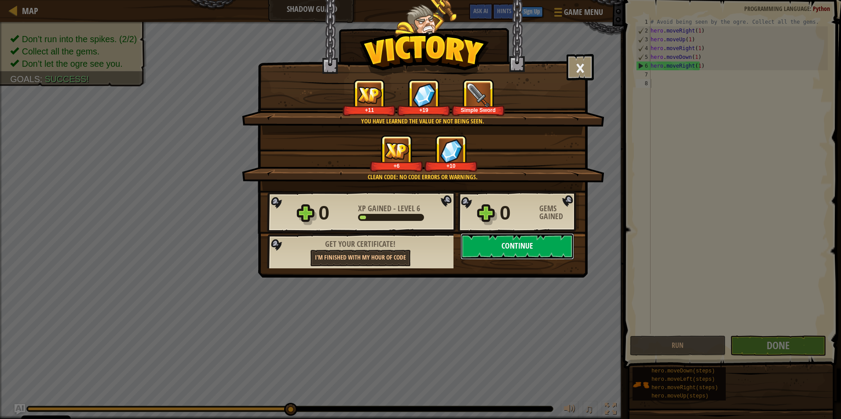
click at [508, 247] on button "Continue" at bounding box center [516, 246] width 113 height 26
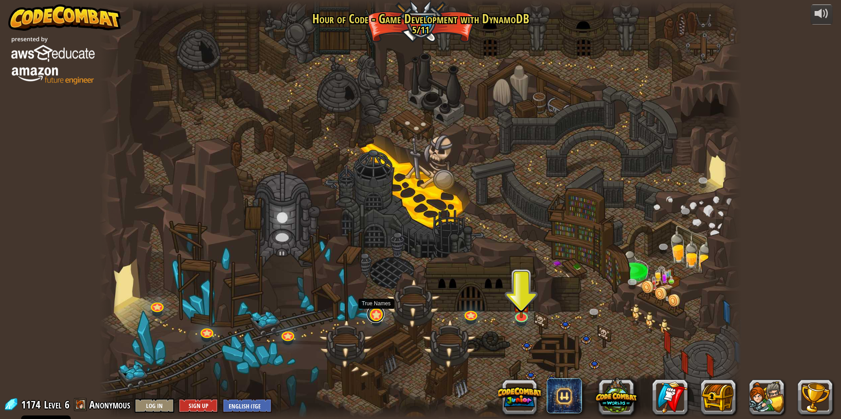
click at [382, 314] on link at bounding box center [376, 315] width 18 height 18
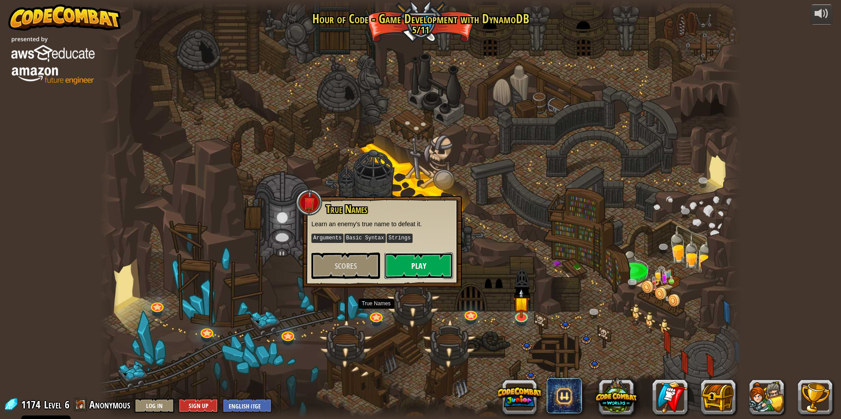
click at [419, 261] on button "Play" at bounding box center [418, 266] width 69 height 26
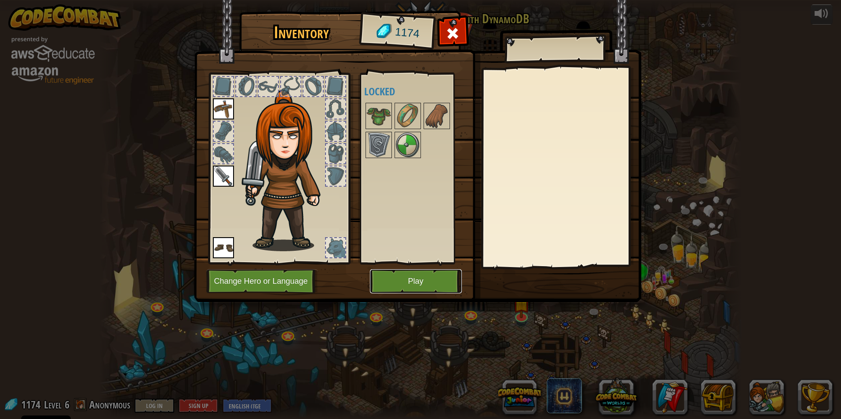
click at [420, 279] on button "Play" at bounding box center [416, 281] width 92 height 24
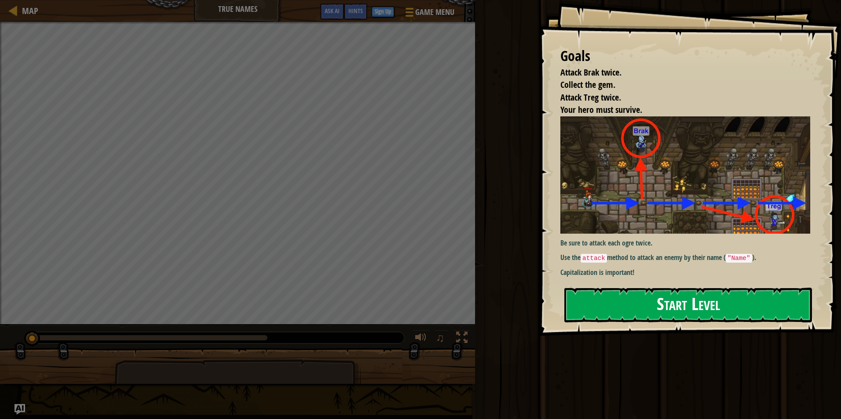
click at [720, 297] on button "Start Level" at bounding box center [687, 305] width 247 height 35
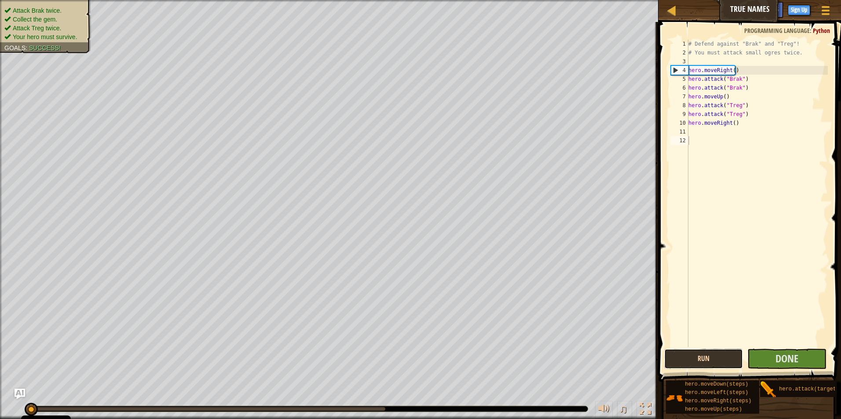
click at [715, 353] on button "Run" at bounding box center [703, 359] width 79 height 20
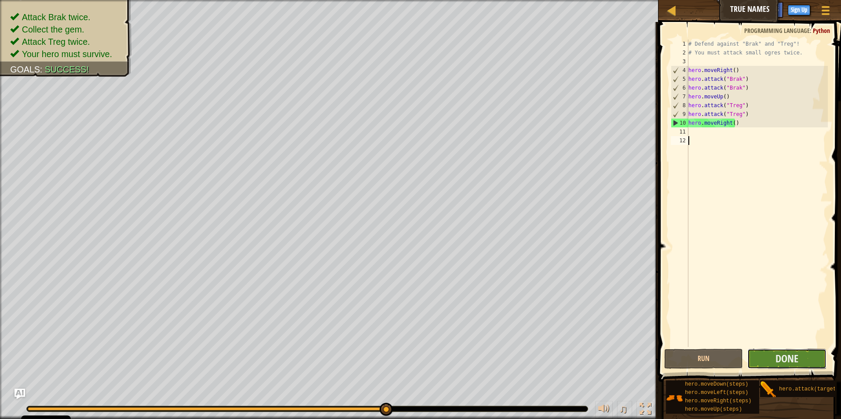
click at [780, 351] on button "Done" at bounding box center [786, 359] width 79 height 20
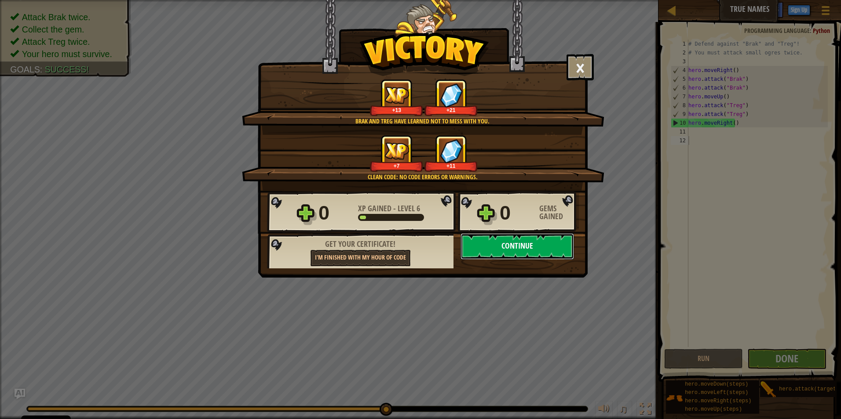
click at [506, 237] on button "Continue" at bounding box center [516, 246] width 113 height 26
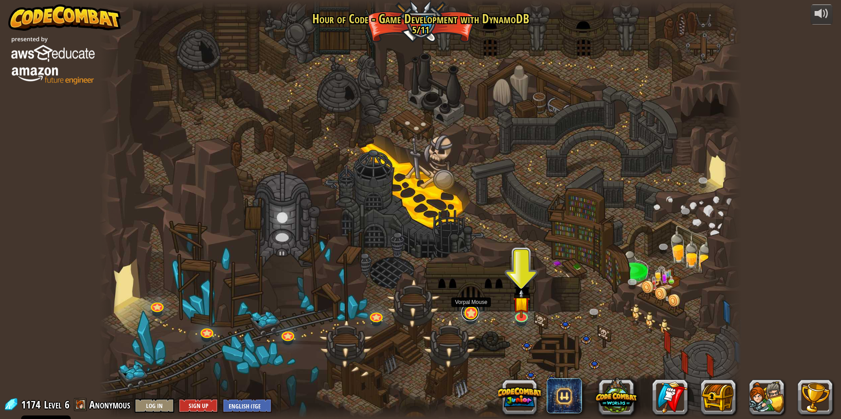
click at [473, 312] on link at bounding box center [470, 313] width 18 height 18
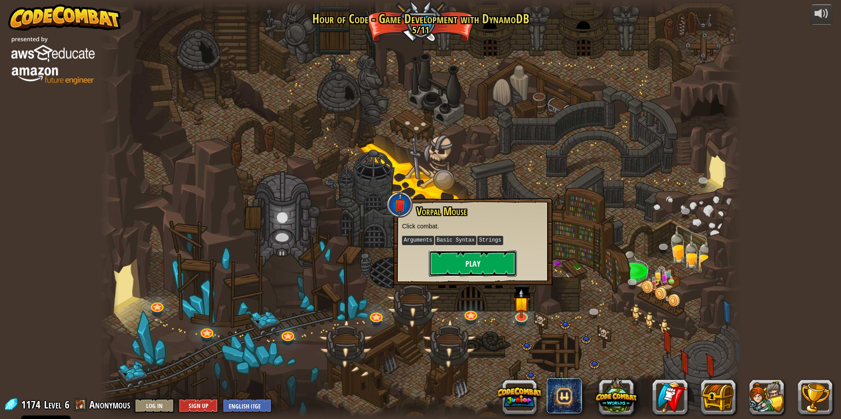
click at [465, 262] on button "Play" at bounding box center [473, 264] width 88 height 26
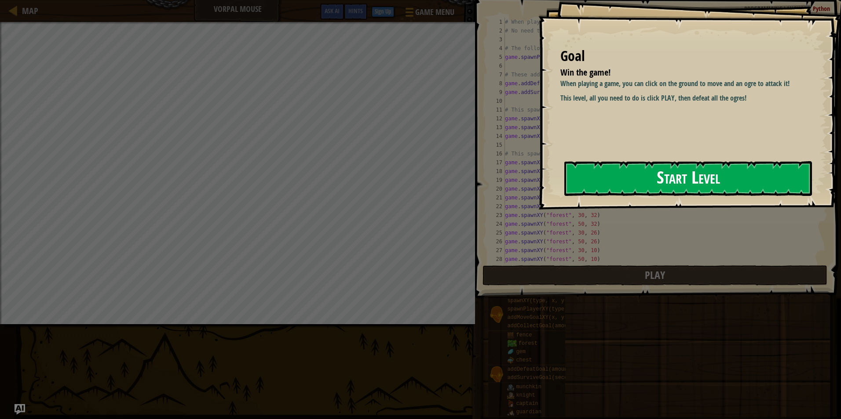
click at [664, 189] on button "Start Level" at bounding box center [687, 178] width 247 height 35
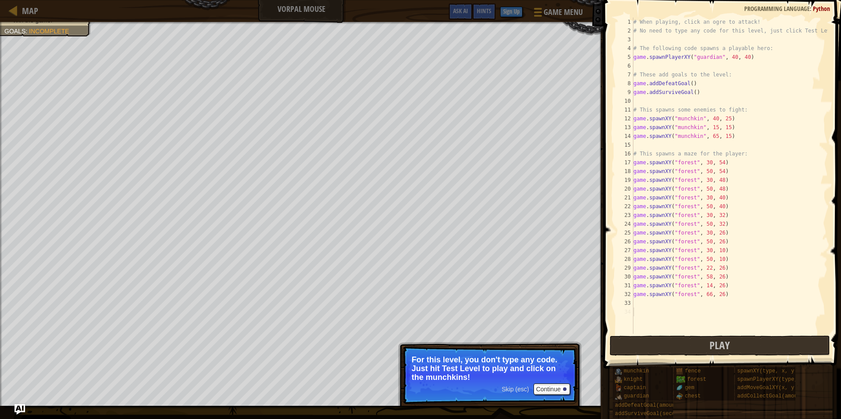
drag, startPoint x: 649, startPoint y: 341, endPoint x: 599, endPoint y: 340, distance: 50.6
click at [599, 340] on div at bounding box center [599, 209] width 1 height 419
click at [629, 341] on button "Play" at bounding box center [719, 346] width 220 height 20
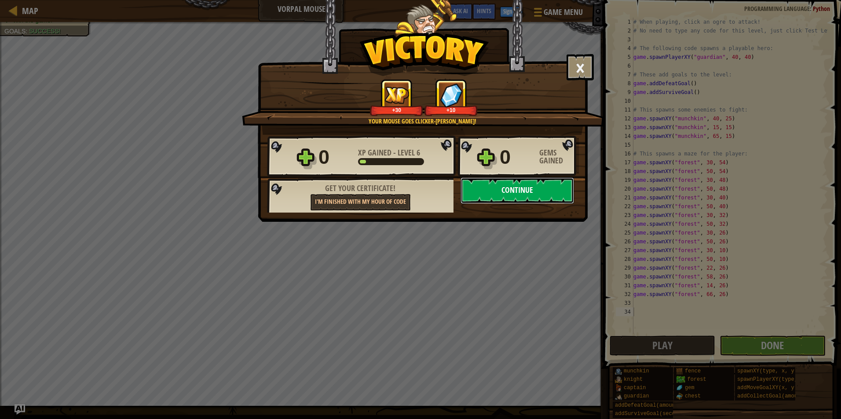
drag, startPoint x: 513, startPoint y: 189, endPoint x: 519, endPoint y: 180, distance: 11.1
click at [519, 180] on button "Continue" at bounding box center [516, 191] width 113 height 26
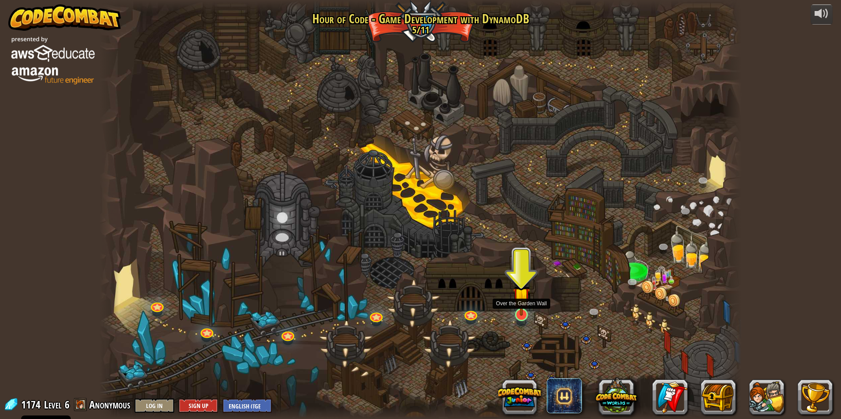
click at [523, 313] on img at bounding box center [521, 297] width 17 height 40
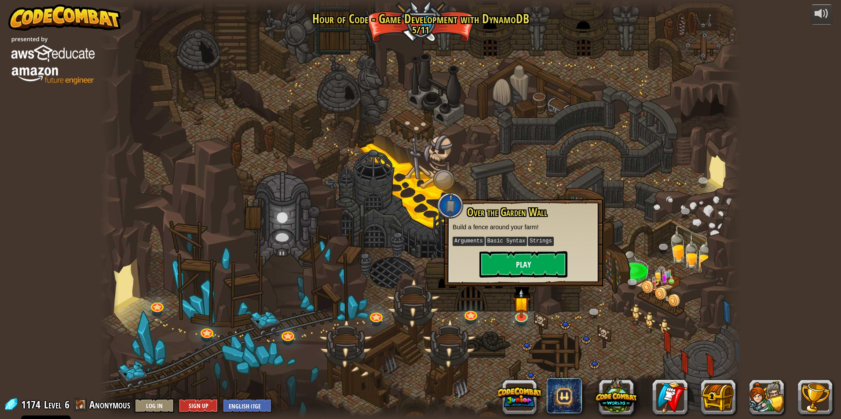
drag, startPoint x: 531, startPoint y: 248, endPoint x: 529, endPoint y: 266, distance: 18.1
click at [531, 251] on div "Over the Garden Wall Build a fence around your farm! Arguments Basic Syntax Str…" at bounding box center [523, 242] width 142 height 71
click at [529, 266] on button "Play" at bounding box center [523, 264] width 88 height 26
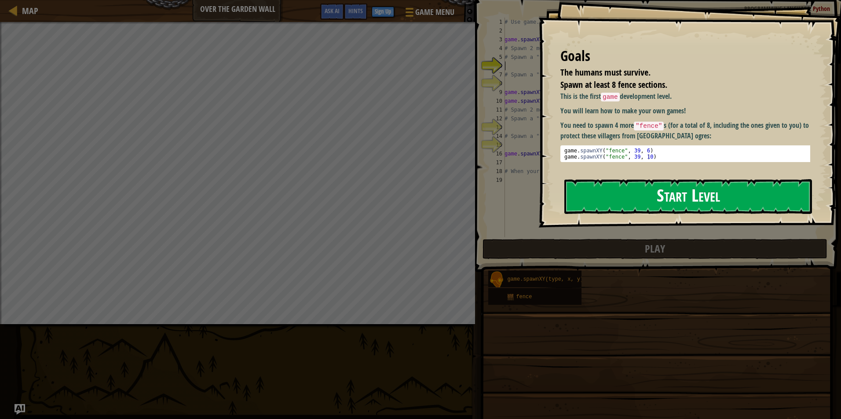
drag, startPoint x: 665, startPoint y: 199, endPoint x: 669, endPoint y: 201, distance: 4.9
click at [669, 201] on button "Start Level" at bounding box center [687, 196] width 247 height 35
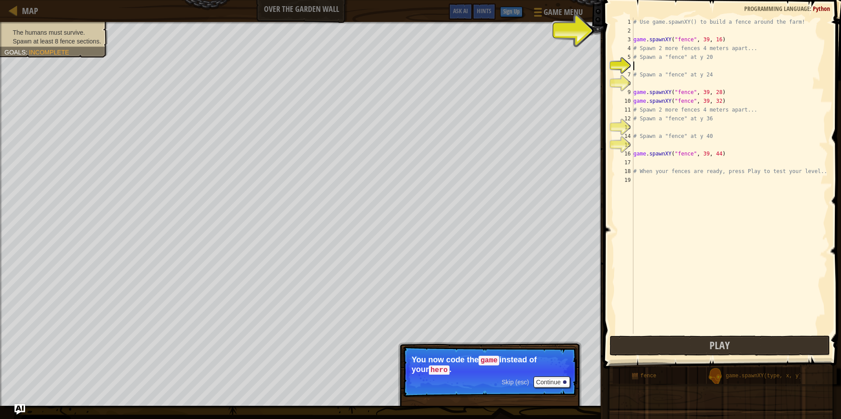
click at [700, 35] on div "# Use game.spawnXY() to build a fence around the farm! game . spawnXY ( "fence"…" at bounding box center [729, 185] width 196 height 334
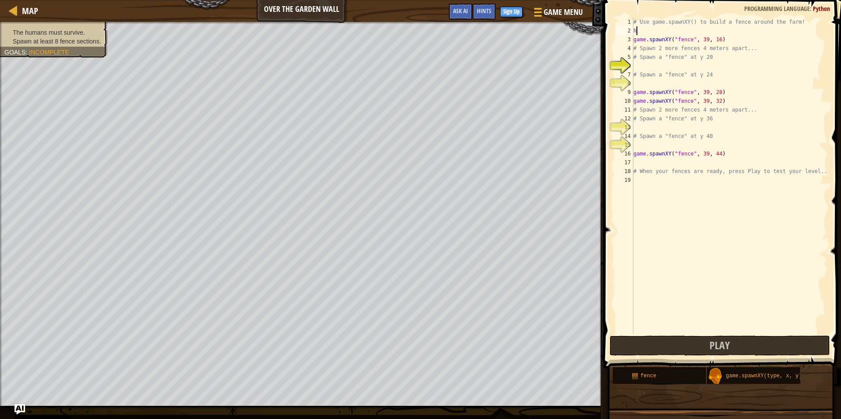
scroll to position [4, 0]
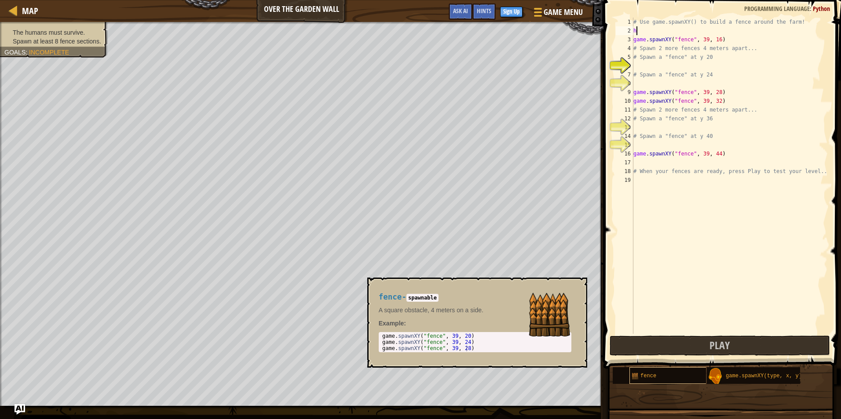
type textarea "h"
click at [671, 376] on div "fence" at bounding box center [671, 376] width 84 height 17
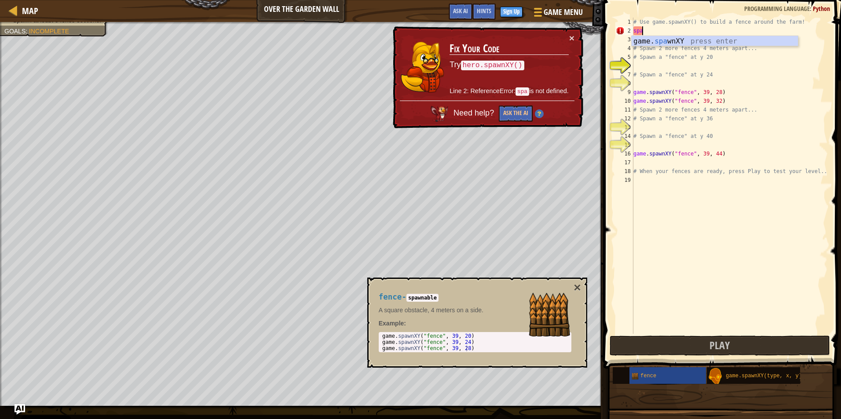
type textarea "spa"
click at [581, 282] on div "fence - spawnable A square obstacle, 4 meters on a side. Example : 1 2 3 game .…" at bounding box center [477, 323] width 220 height 90
click at [577, 285] on button "×" at bounding box center [576, 288] width 7 height 12
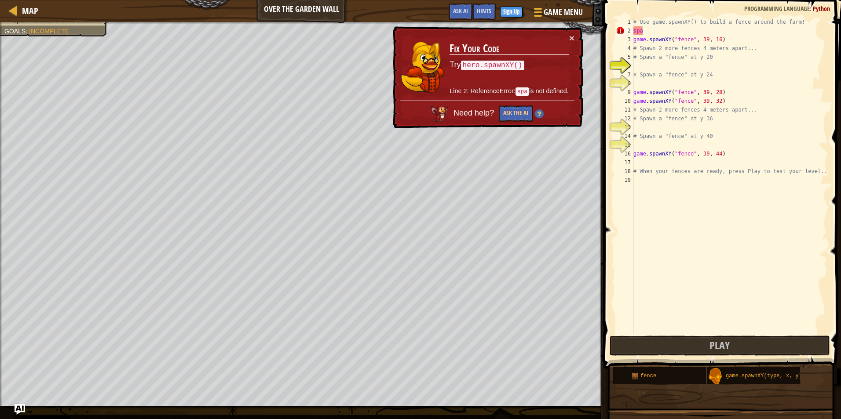
click at [637, 63] on div "# Use game.spawnXY() to build a fence around the farm! spa game . spawnXY ( "fe…" at bounding box center [729, 185] width 196 height 334
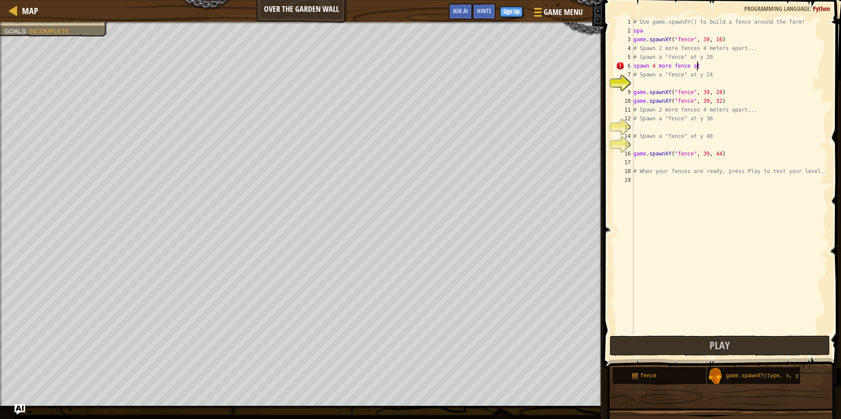
scroll to position [4, 5]
type textarea "spawn 4 more fence at 23"
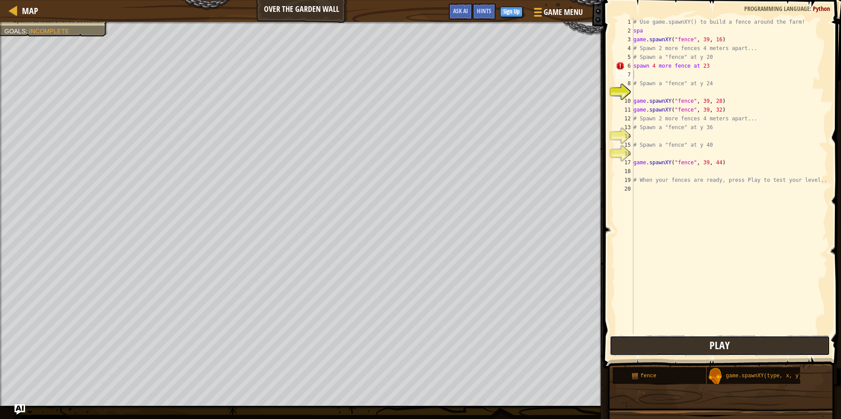
click at [656, 345] on button "Play" at bounding box center [719, 346] width 220 height 20
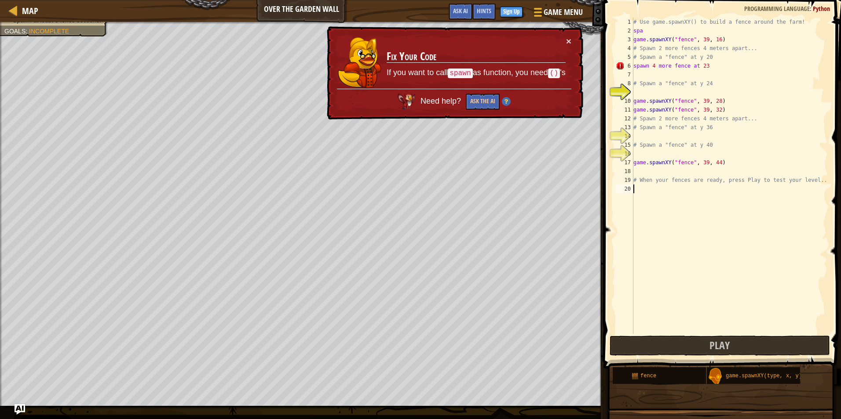
drag, startPoint x: 710, startPoint y: 342, endPoint x: 666, endPoint y: 322, distance: 49.0
click at [666, 323] on div "1 2 3 4 5 6 7 8 9 10 11 12 13 14 15 16 17 18 19 20 # Use game.spawnXY() to buil…" at bounding box center [721, 176] width 214 height 317
click at [641, 346] on button "Play" at bounding box center [719, 346] width 220 height 20
